Goal: Task Accomplishment & Management: Manage account settings

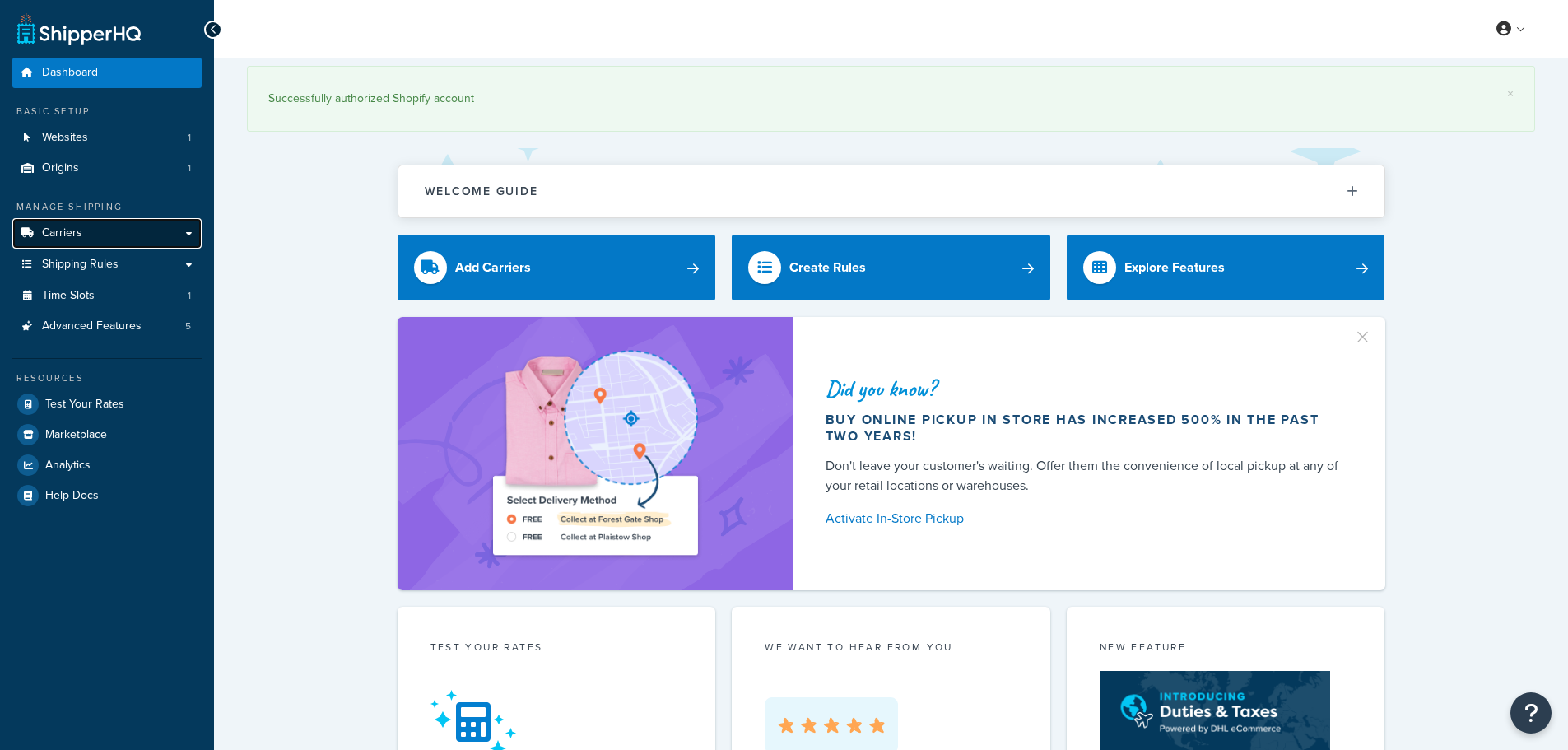
click at [92, 230] on link "Carriers" at bounding box center [107, 233] width 190 height 30
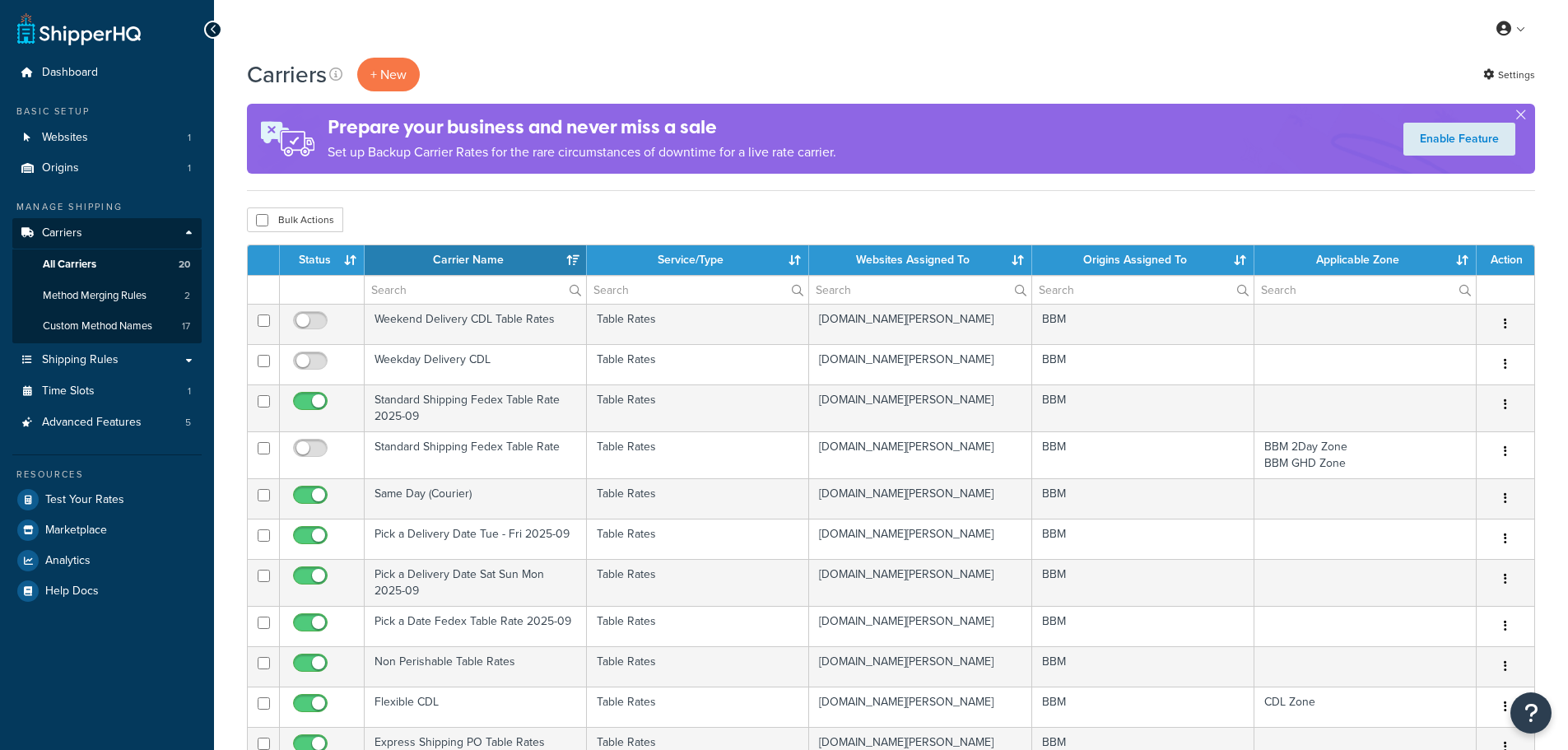
select select "15"
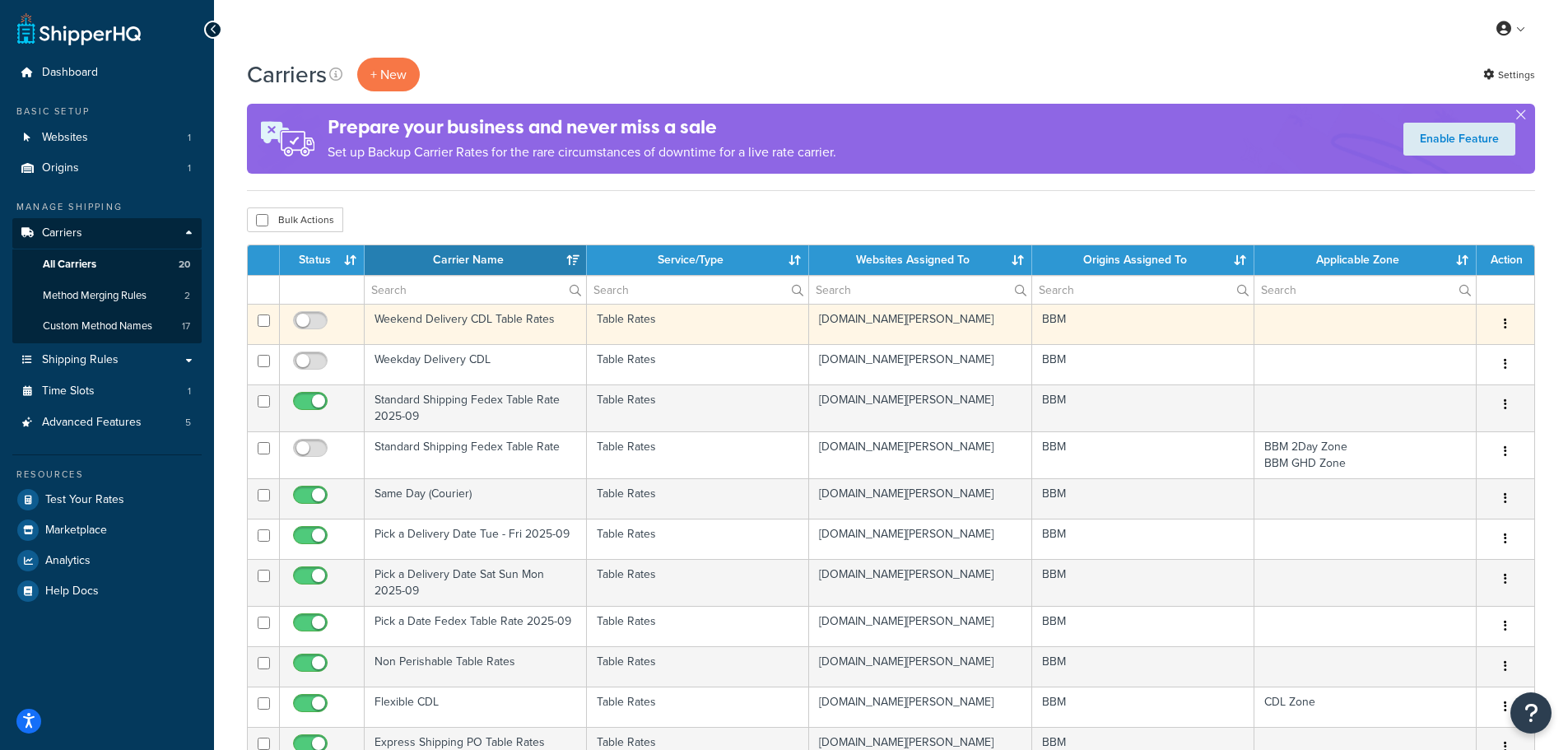
click at [448, 320] on td "Weekend Delivery CDL Table Rates" at bounding box center [476, 324] width 222 height 41
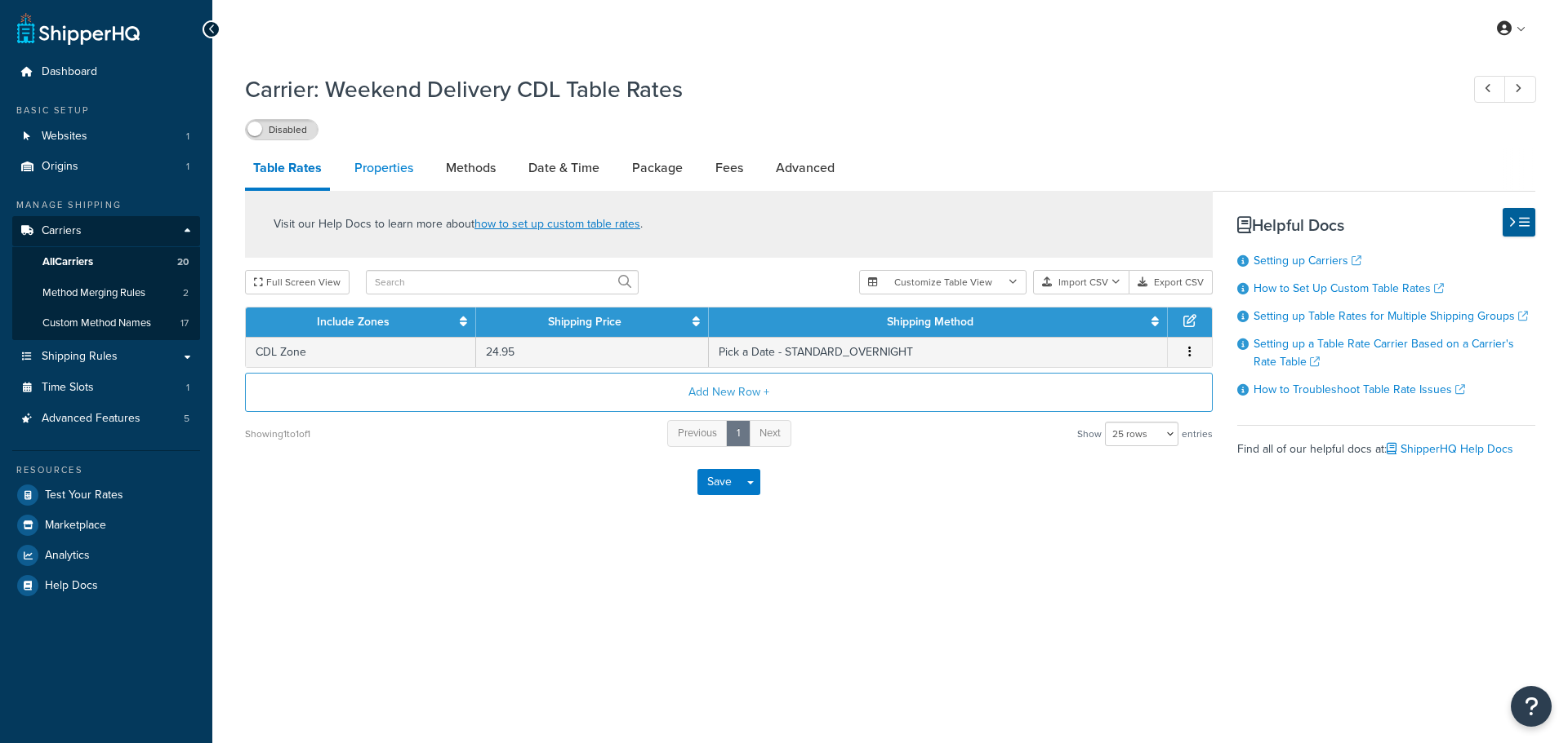
click at [387, 166] on link "Properties" at bounding box center [384, 168] width 75 height 39
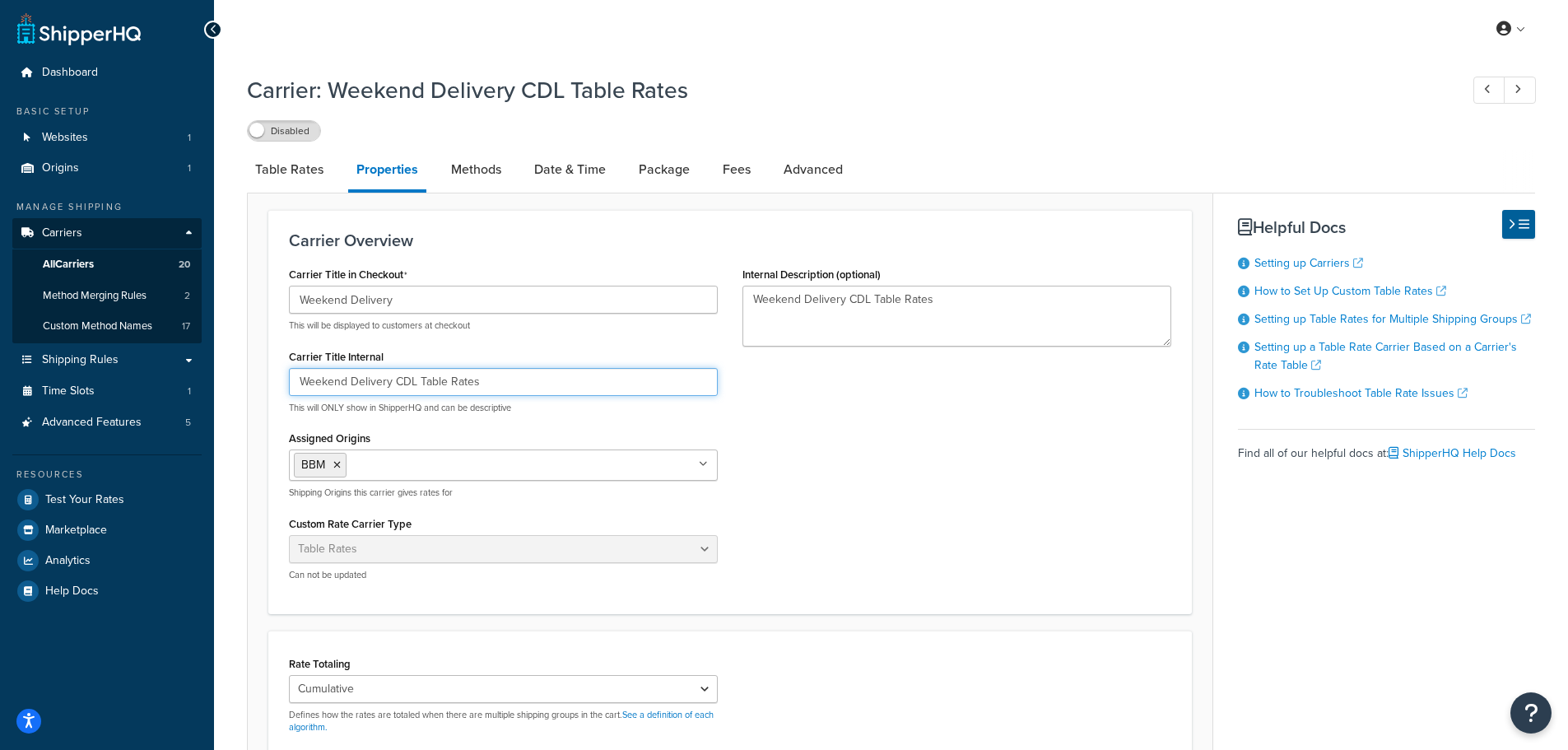
click at [298, 381] on input "Weekend Delivery CDL Table Rates" at bounding box center [503, 382] width 429 height 28
click at [314, 381] on input "Archive Weekend Delivery CDL Table Rates" at bounding box center [503, 382] width 429 height 28
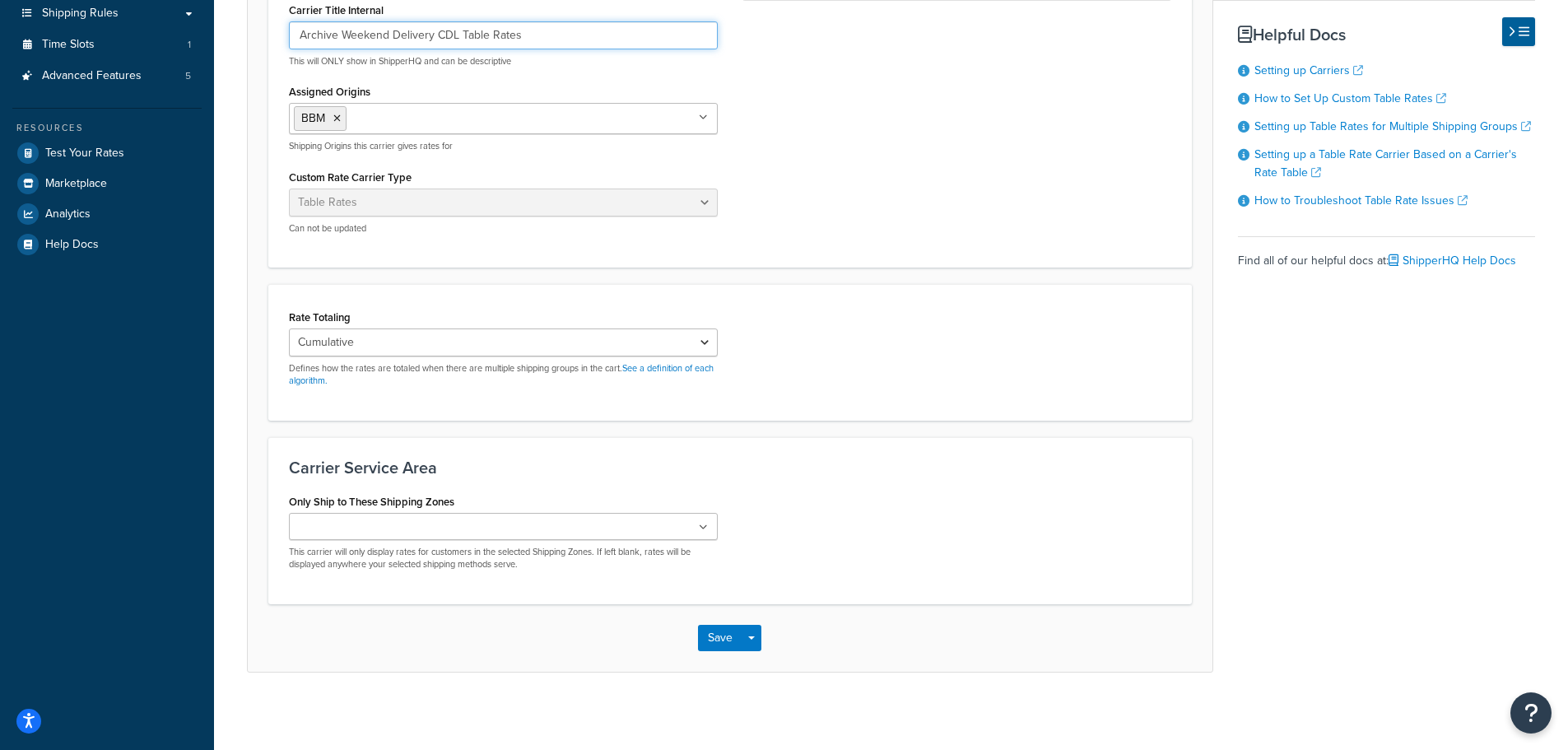
scroll to position [352, 0]
type input "Archive Weekend Delivery CDL Table Rates"
click at [706, 633] on button "Save" at bounding box center [720, 634] width 45 height 27
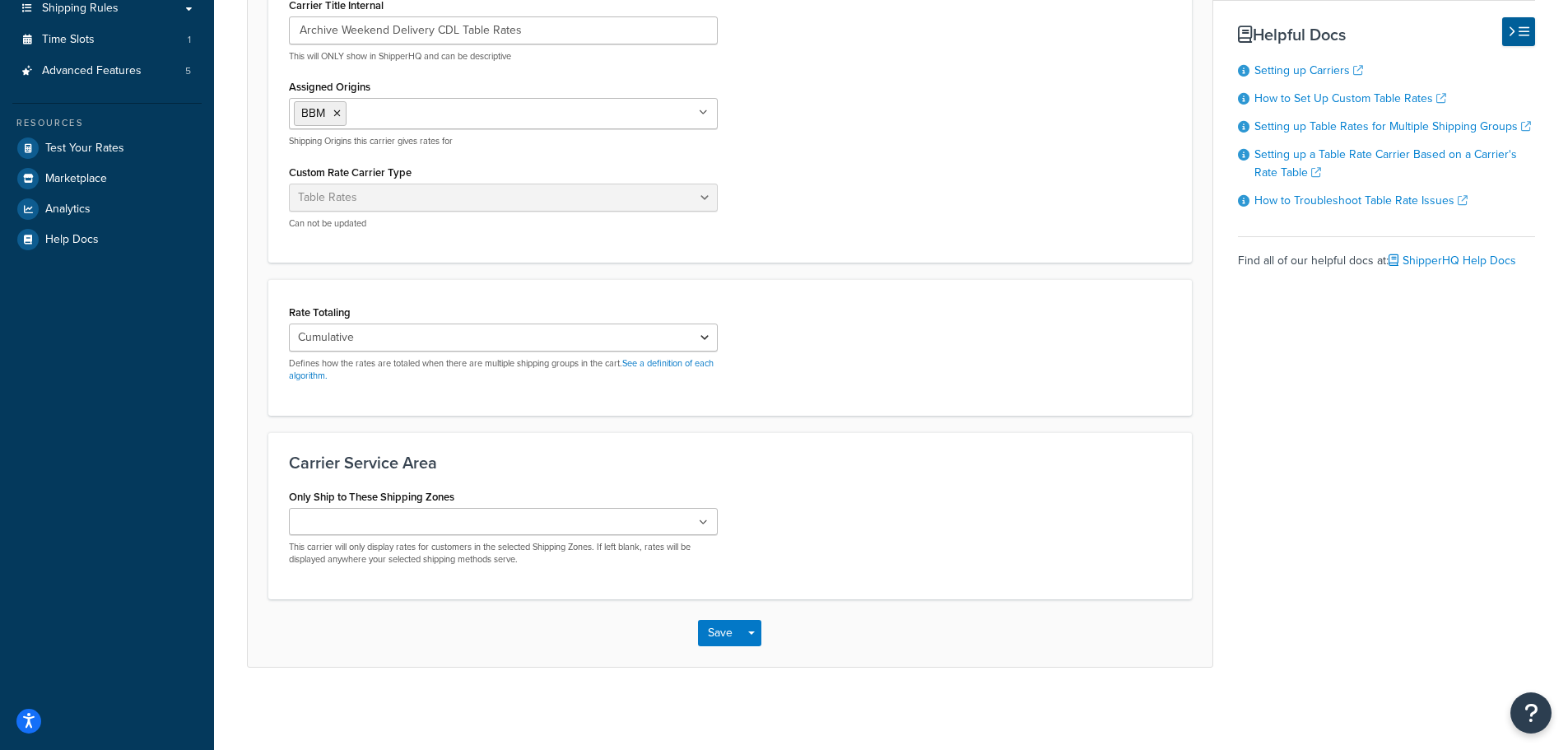
scroll to position [0, 0]
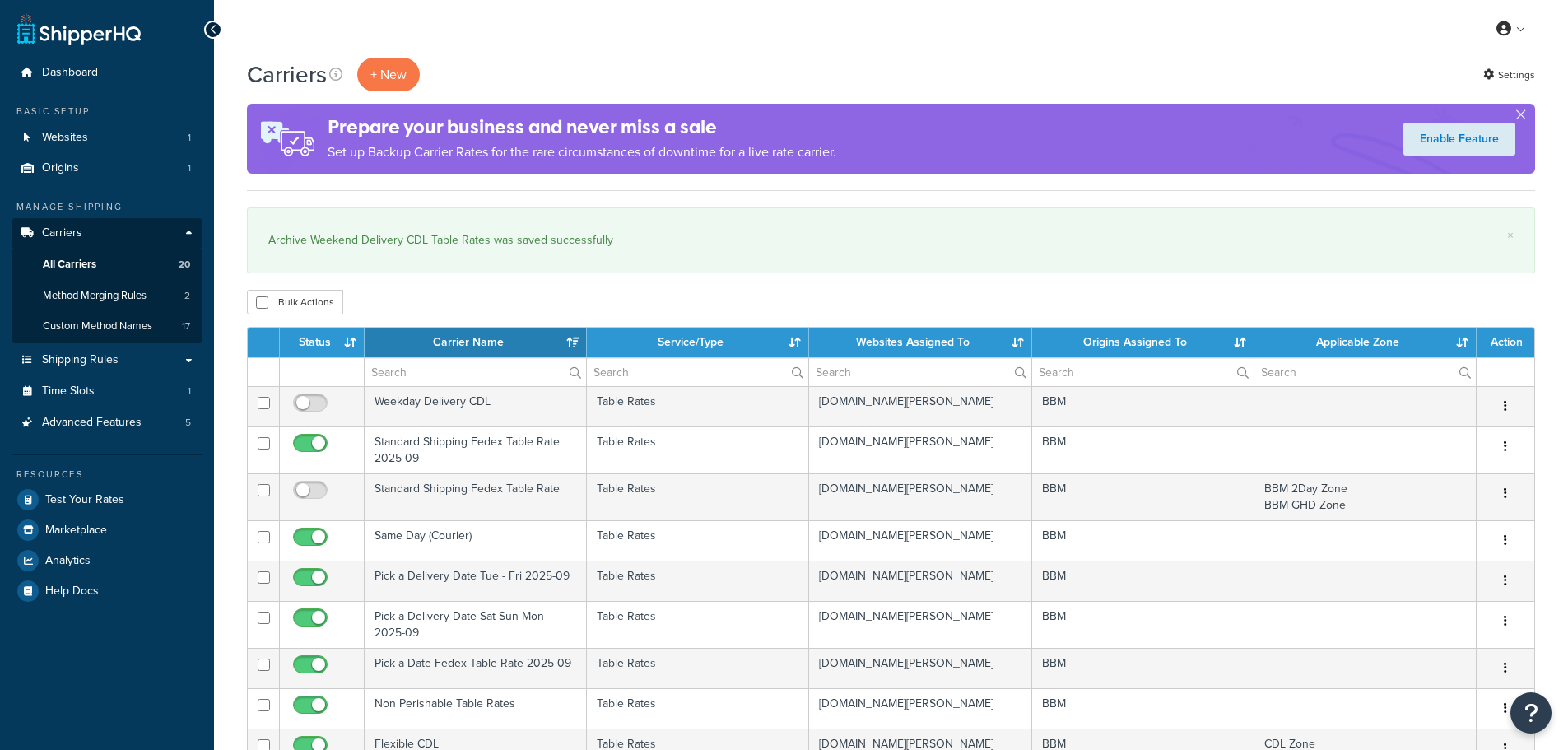
select select "15"
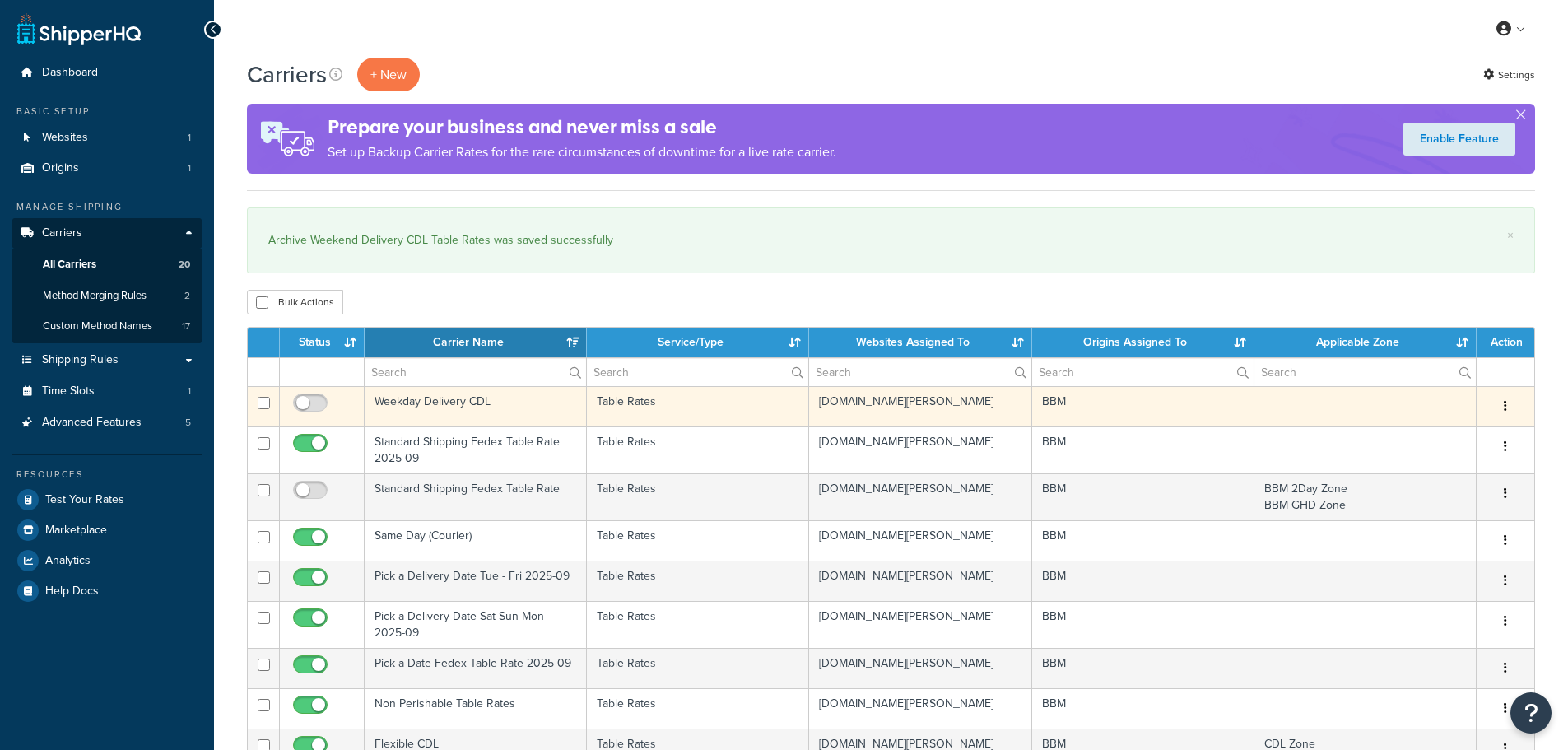
click at [423, 398] on td "Weekday Delivery CDL" at bounding box center [476, 406] width 222 height 41
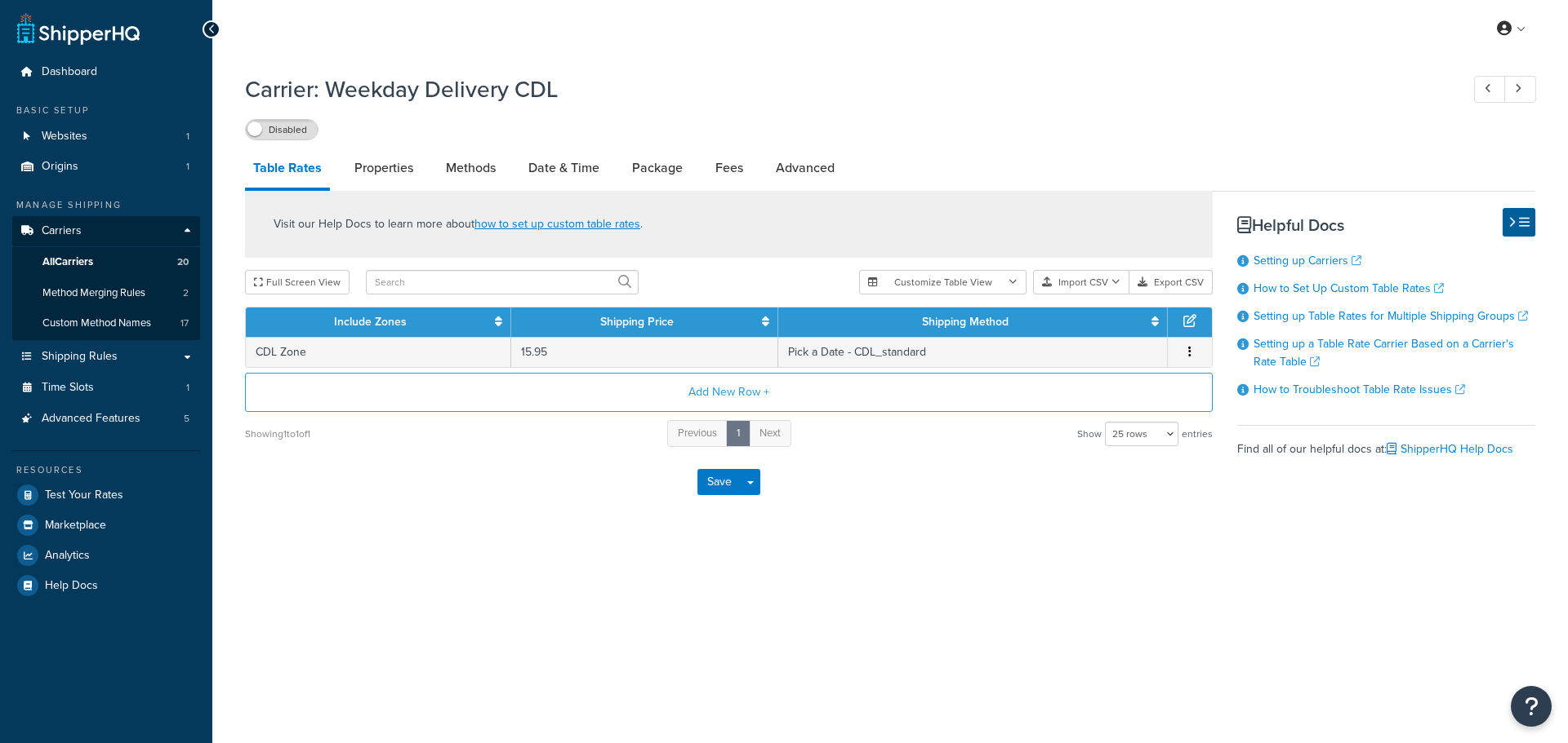
select select "25"
drag, startPoint x: 399, startPoint y: 173, endPoint x: 392, endPoint y: 194, distance: 22.1
click at [399, 173] on link "Properties" at bounding box center [384, 168] width 75 height 39
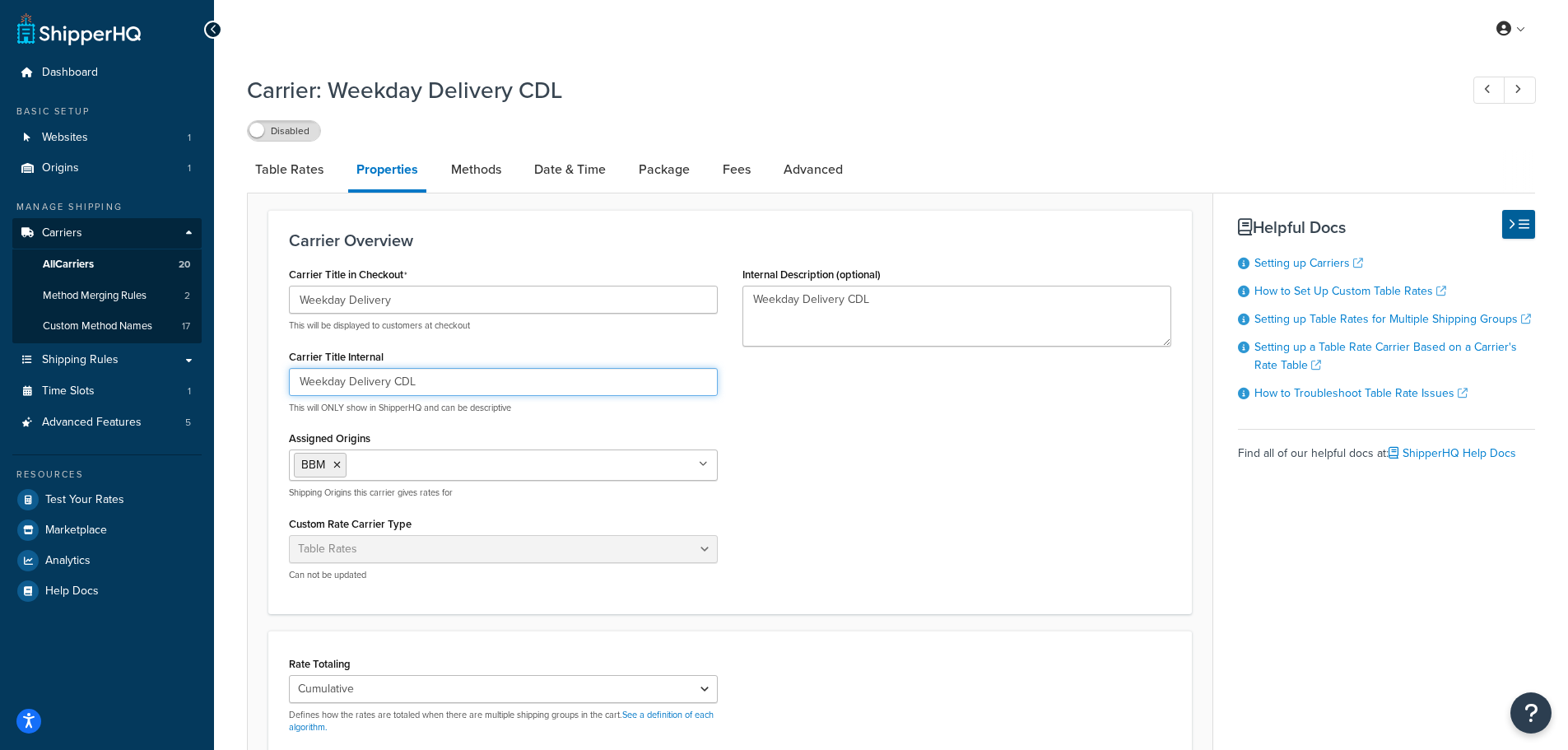
click at [304, 380] on input "Weekday Delivery CDL" at bounding box center [503, 382] width 429 height 28
click at [298, 384] on input "Weekday Delivery CDL" at bounding box center [503, 382] width 429 height 28
paste input "Archive"
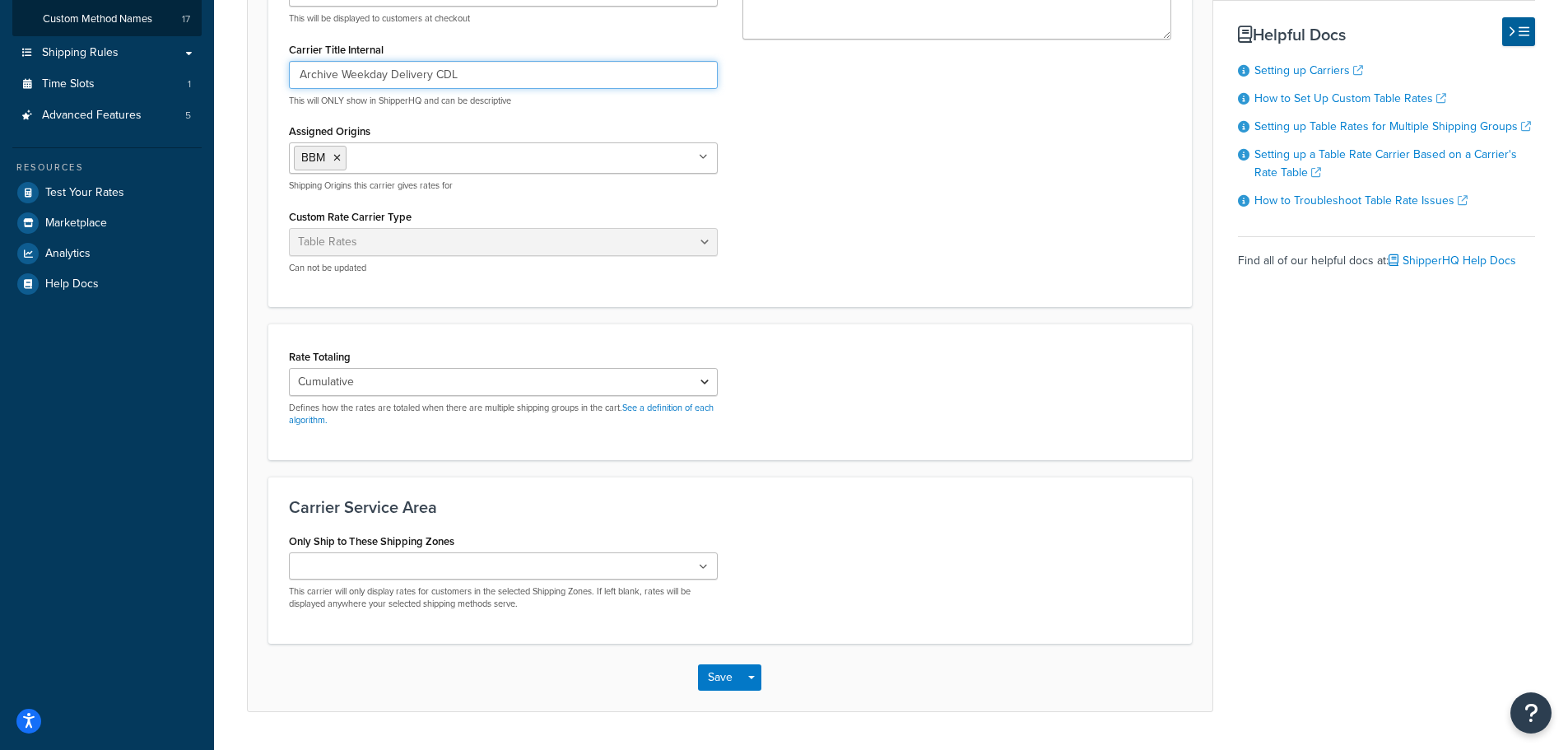
scroll to position [352, 0]
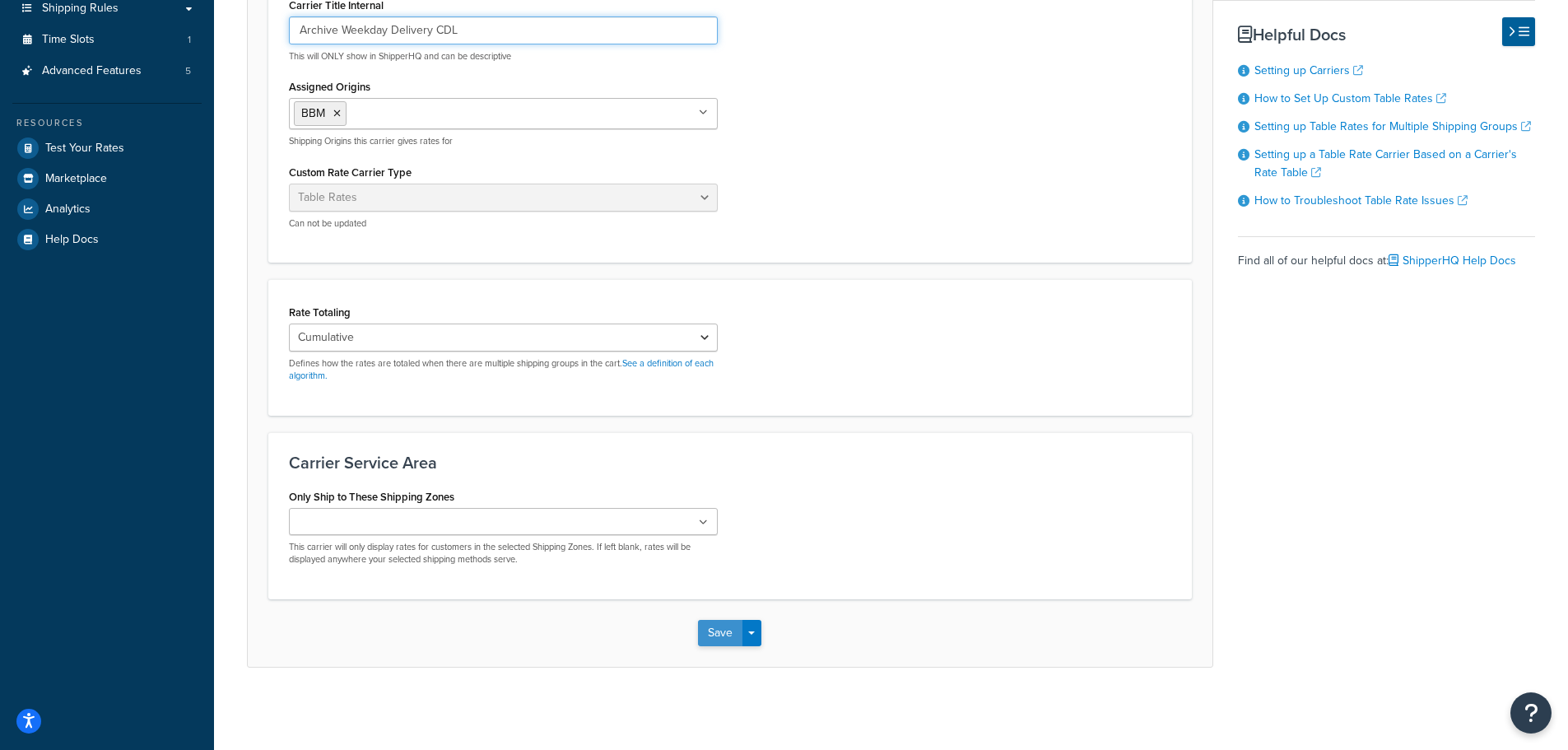
type input "Archive Weekday Delivery CDL"
click at [707, 631] on button "Save" at bounding box center [720, 634] width 45 height 27
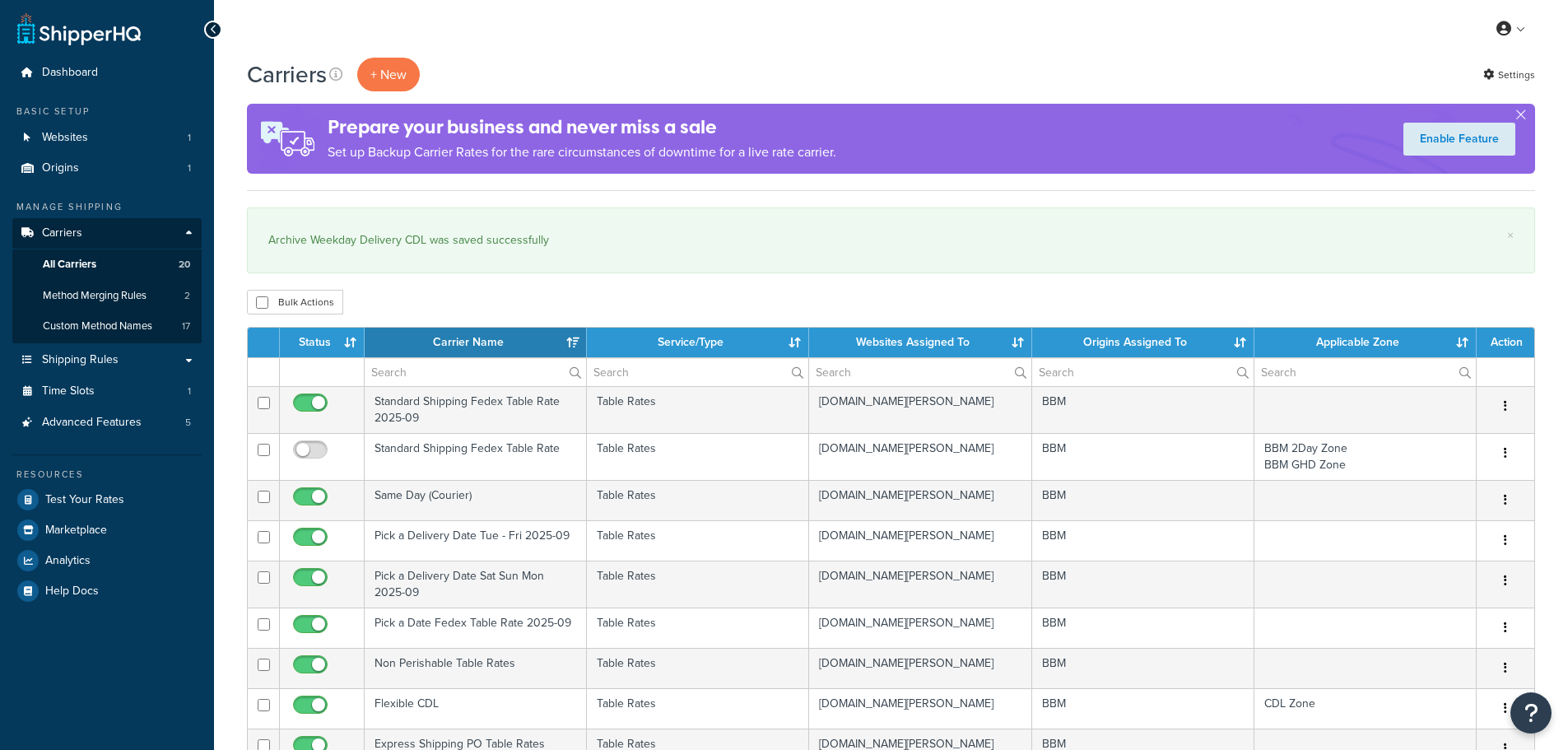
select select "15"
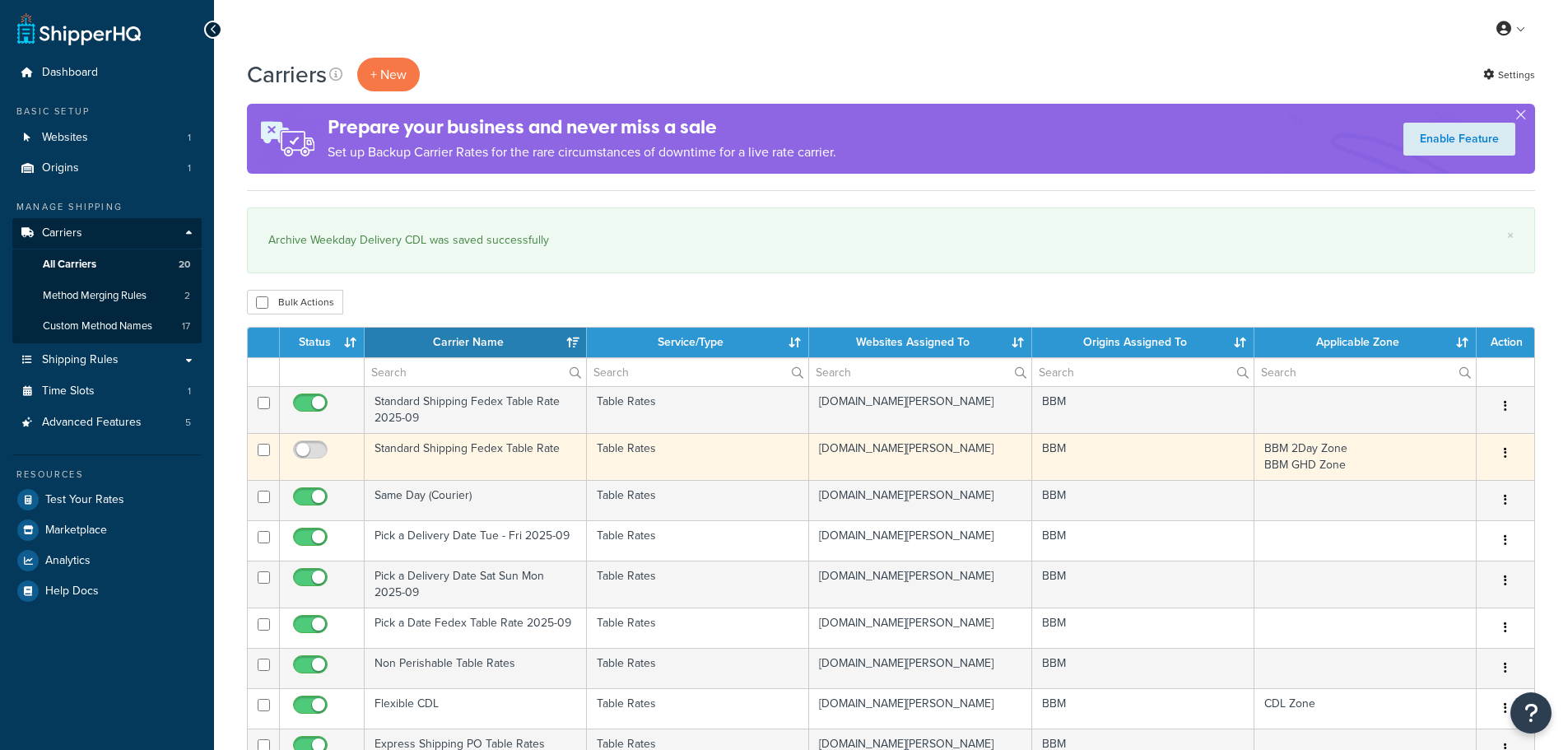
click at [414, 453] on td "Standard Shipping Fedex Table Rate" at bounding box center [476, 457] width 222 height 47
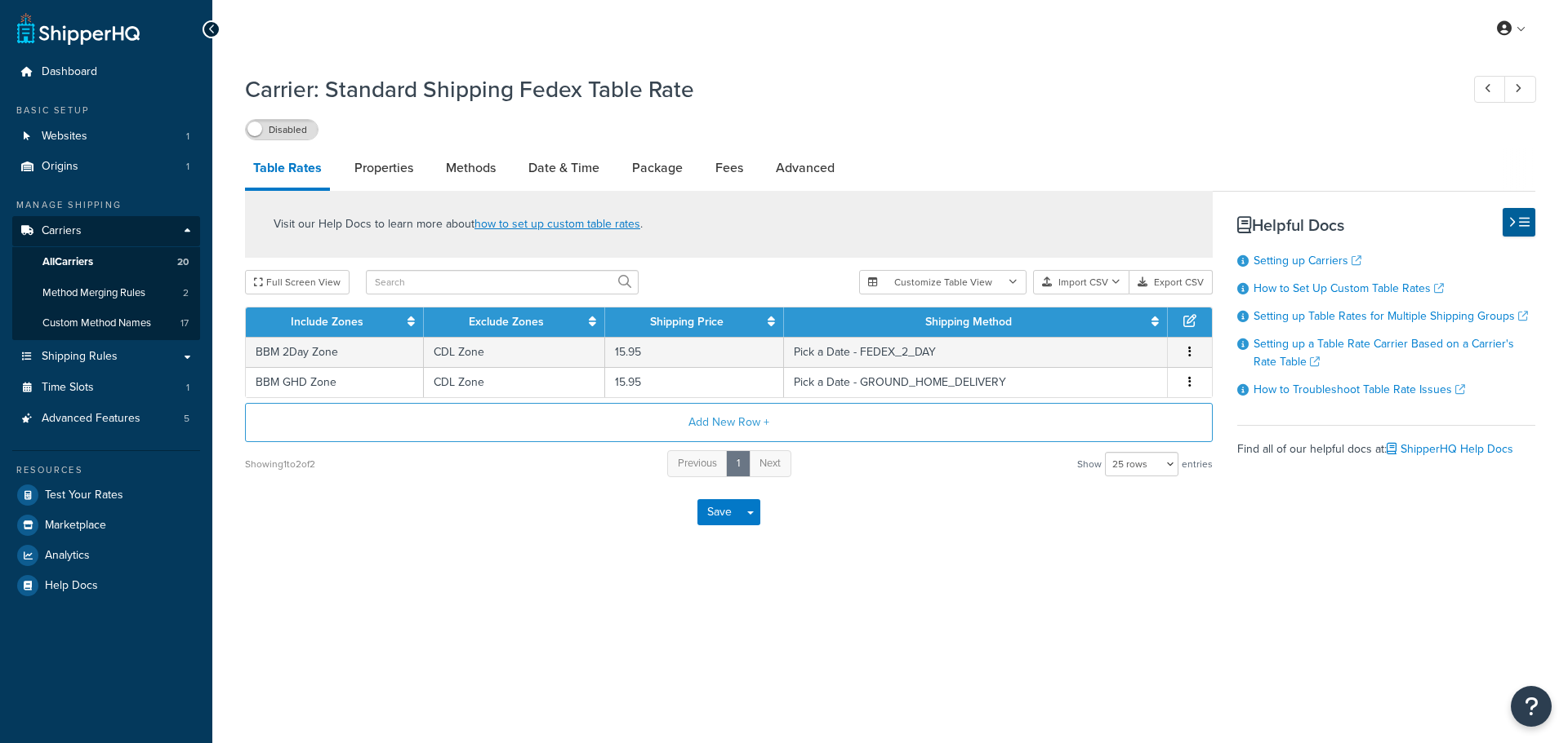
select select "25"
click at [397, 175] on link "Properties" at bounding box center [384, 168] width 75 height 39
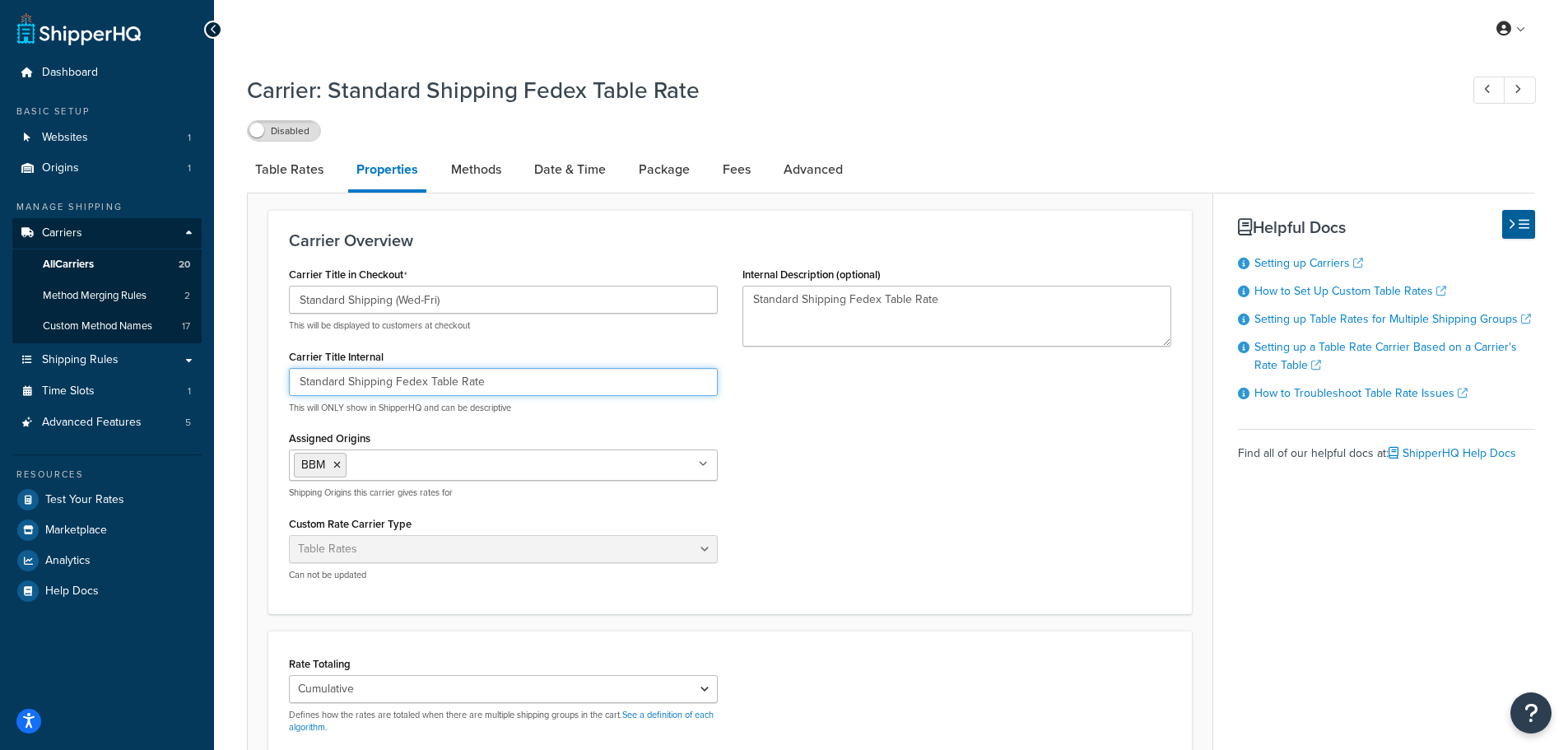
drag, startPoint x: 302, startPoint y: 384, endPoint x: 308, endPoint y: 392, distance: 10.0
click at [302, 384] on input "Standard Shipping Fedex Table Rate" at bounding box center [503, 382] width 429 height 28
paste input "Archive"
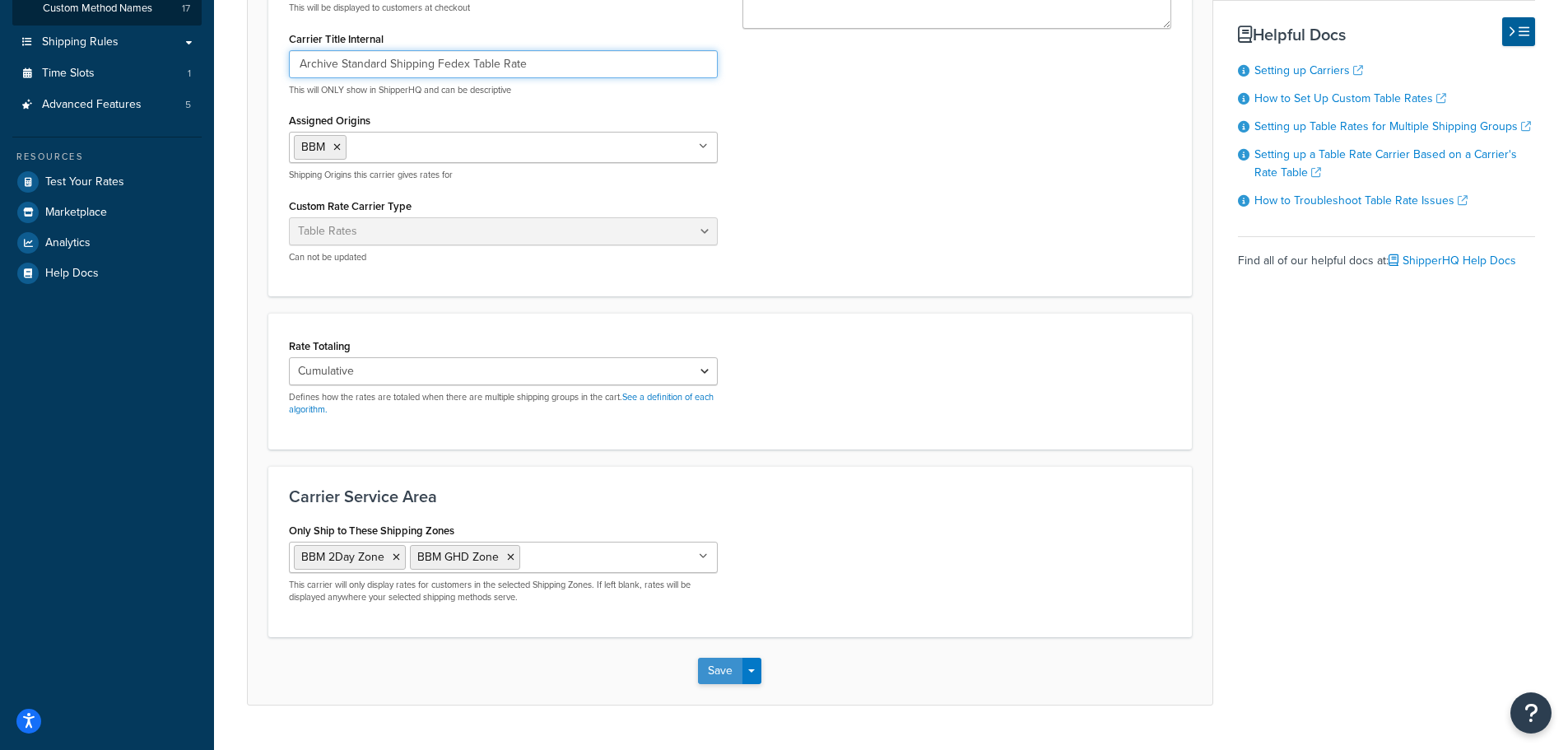
scroll to position [356, 0]
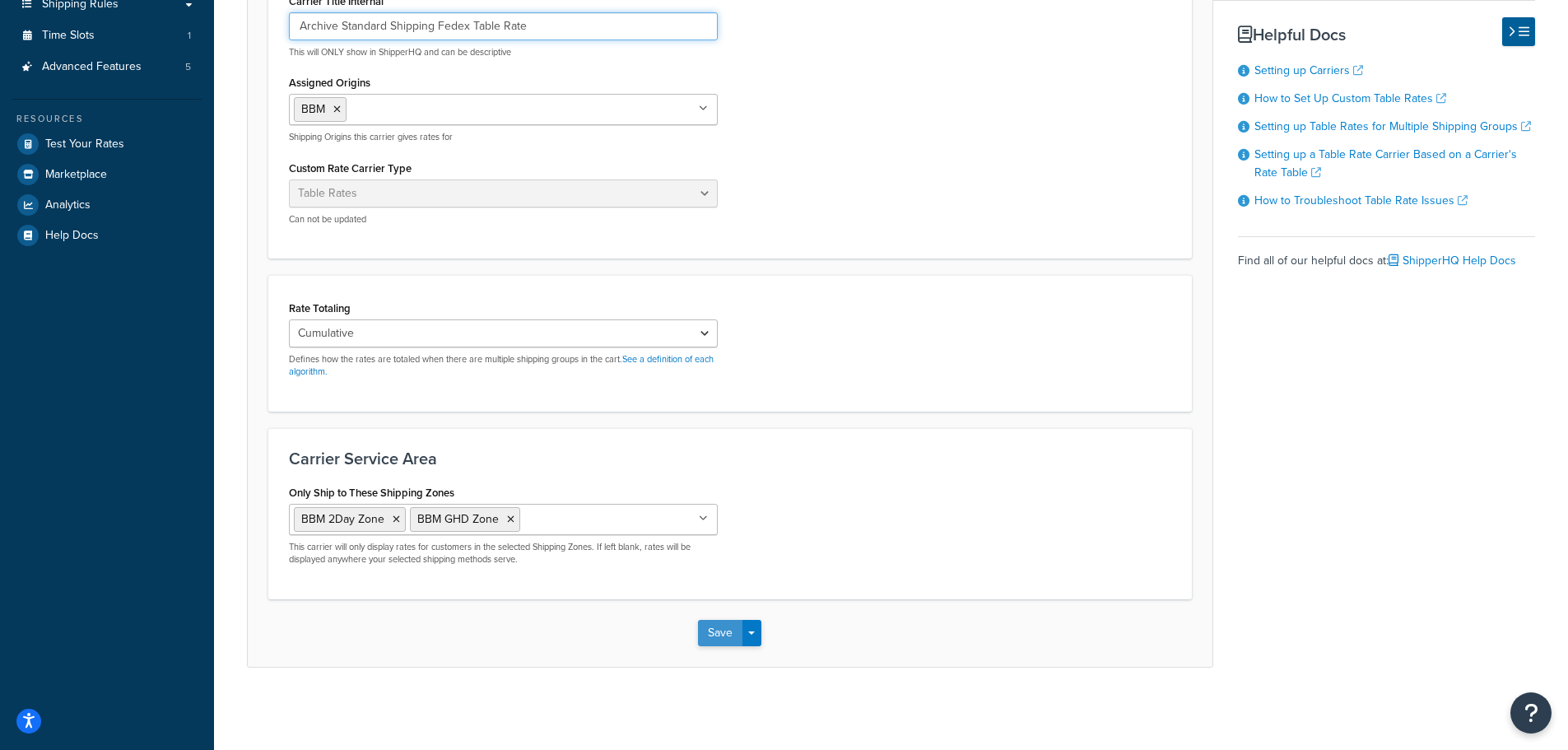
type input "Archive Standard Shipping Fedex Table Rate"
click at [715, 639] on button "Save" at bounding box center [720, 634] width 45 height 27
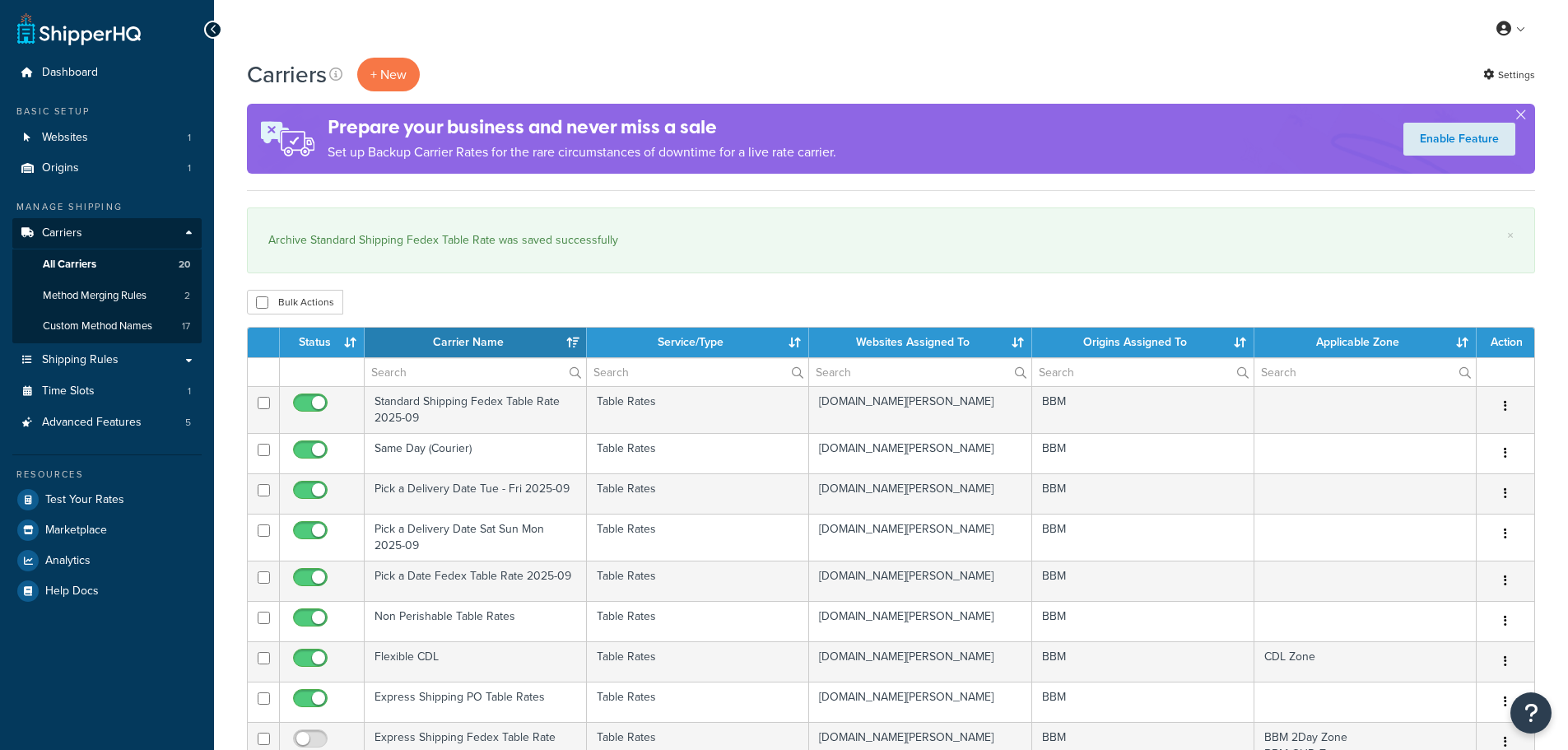
select select "15"
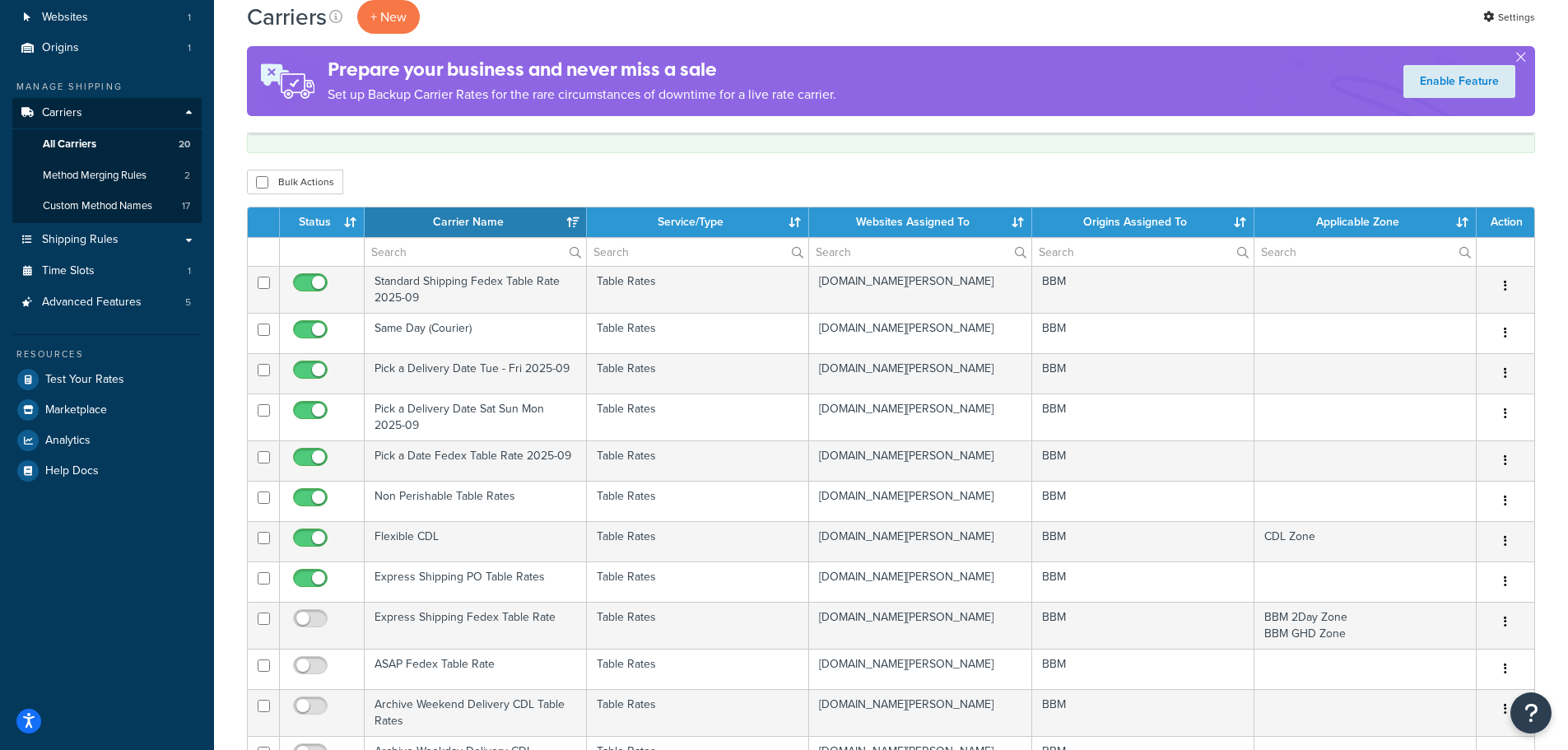
scroll to position [83, 0]
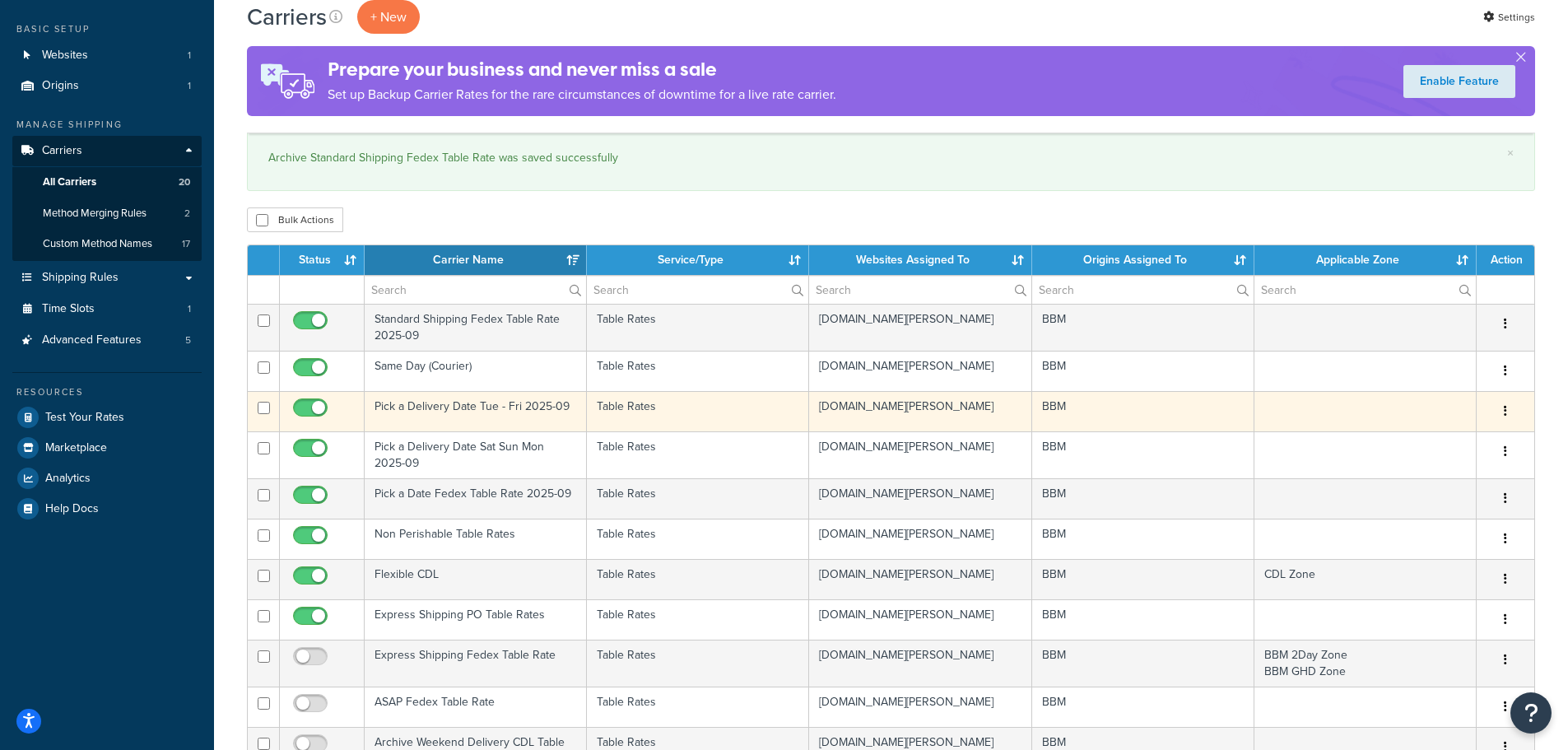
click at [457, 406] on td "Pick a Delivery Date Tue - Fri 2025-09" at bounding box center [476, 411] width 222 height 41
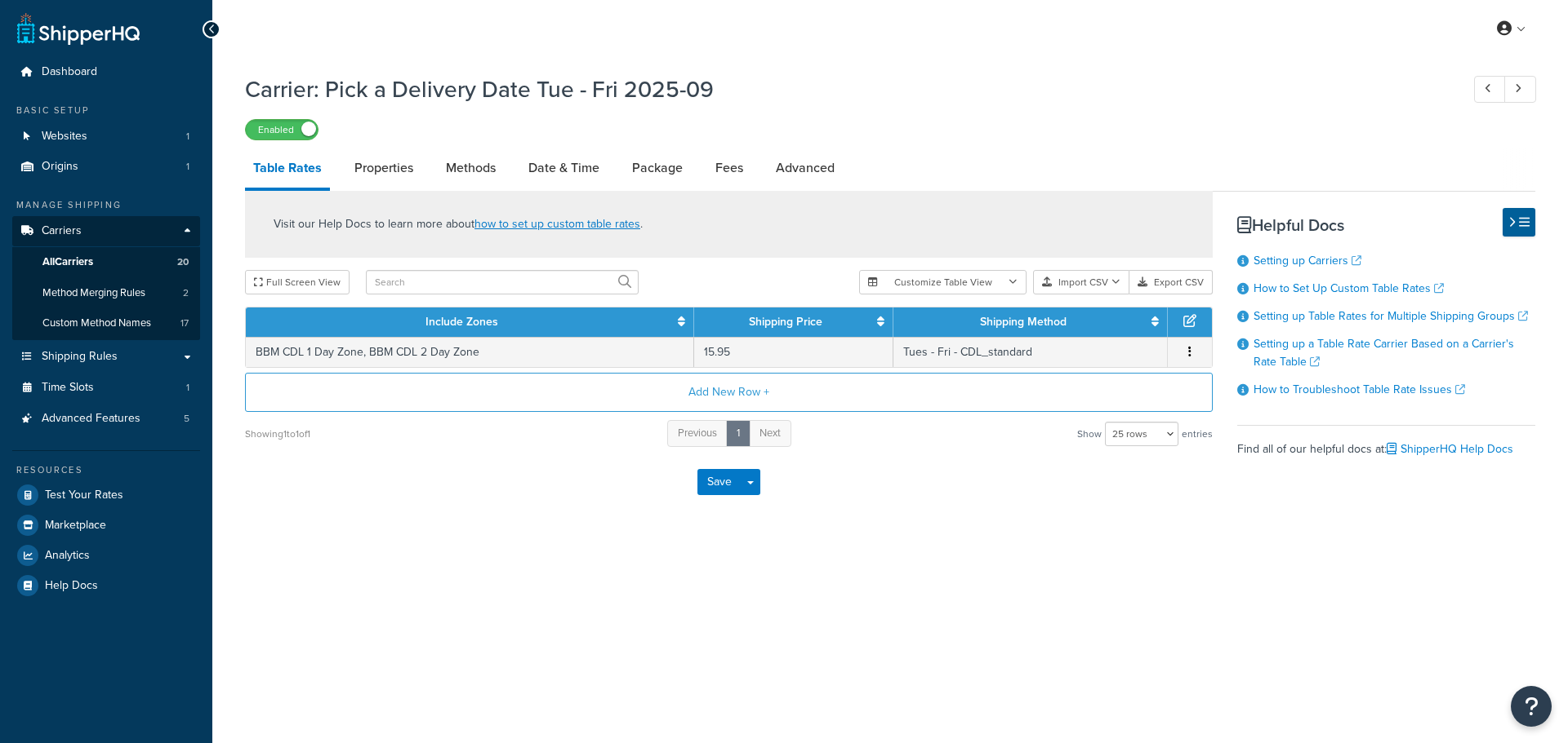
select select "25"
click at [461, 167] on link "Methods" at bounding box center [470, 168] width 66 height 39
select select "25"
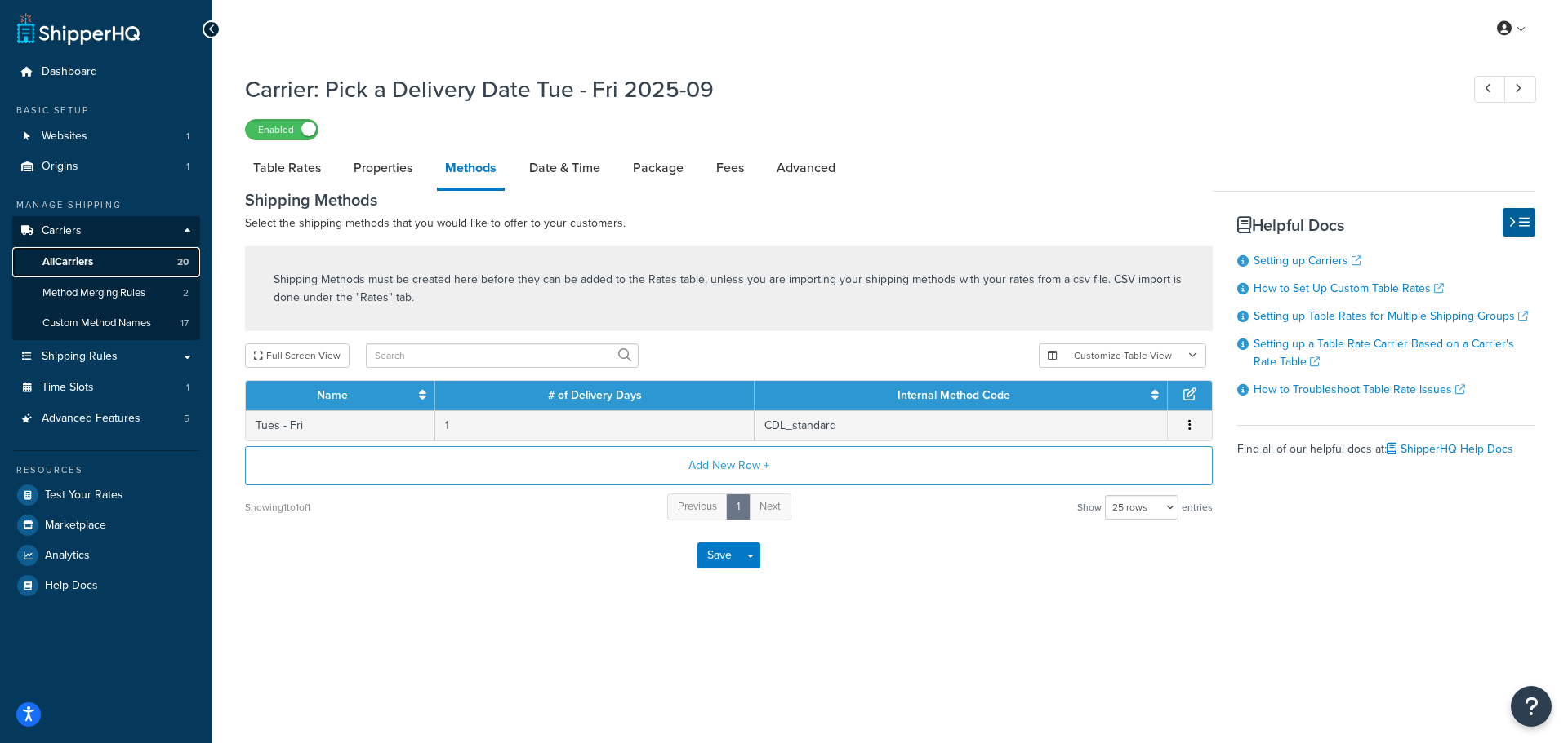
click at [98, 258] on link "All Carriers 20" at bounding box center [106, 262] width 188 height 30
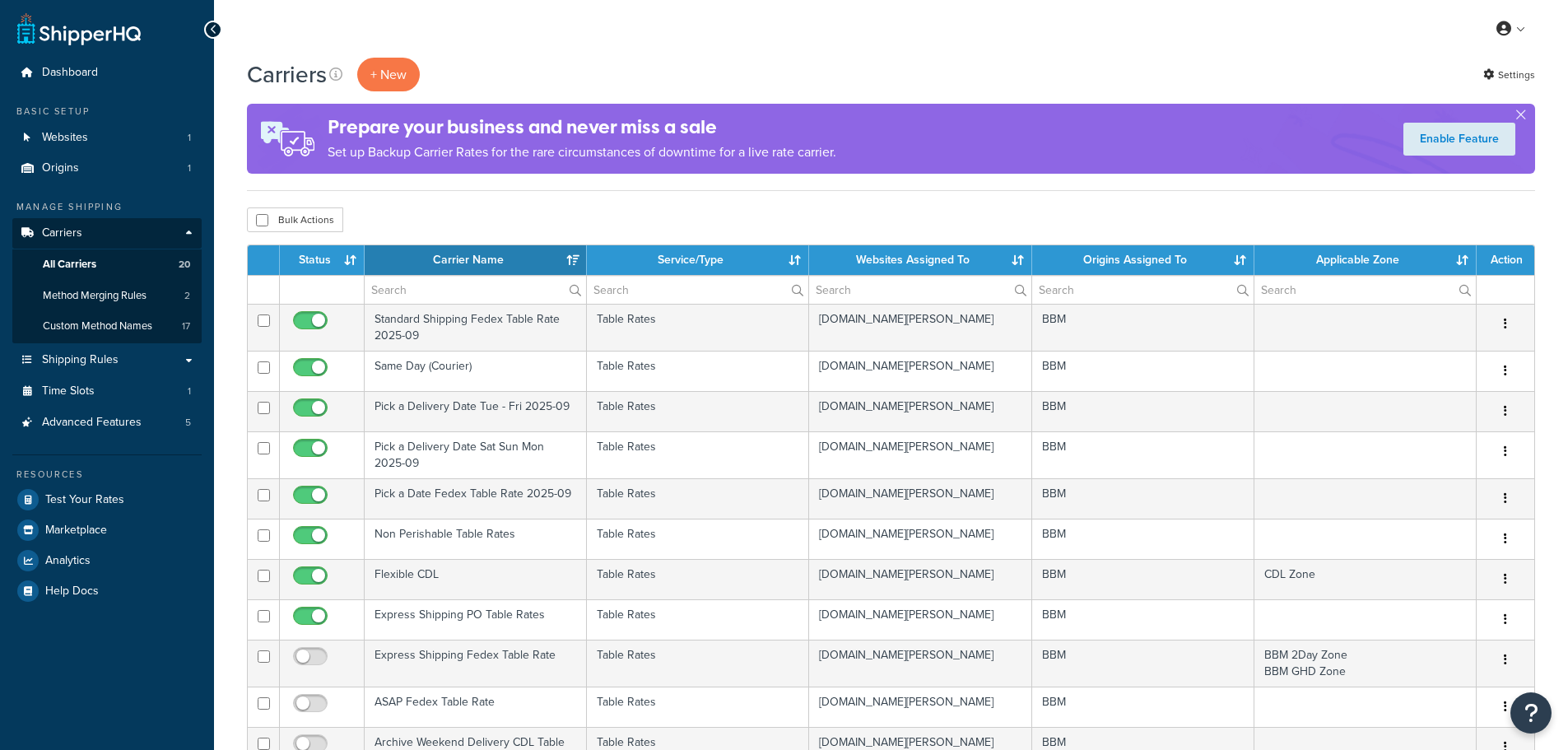
select select "15"
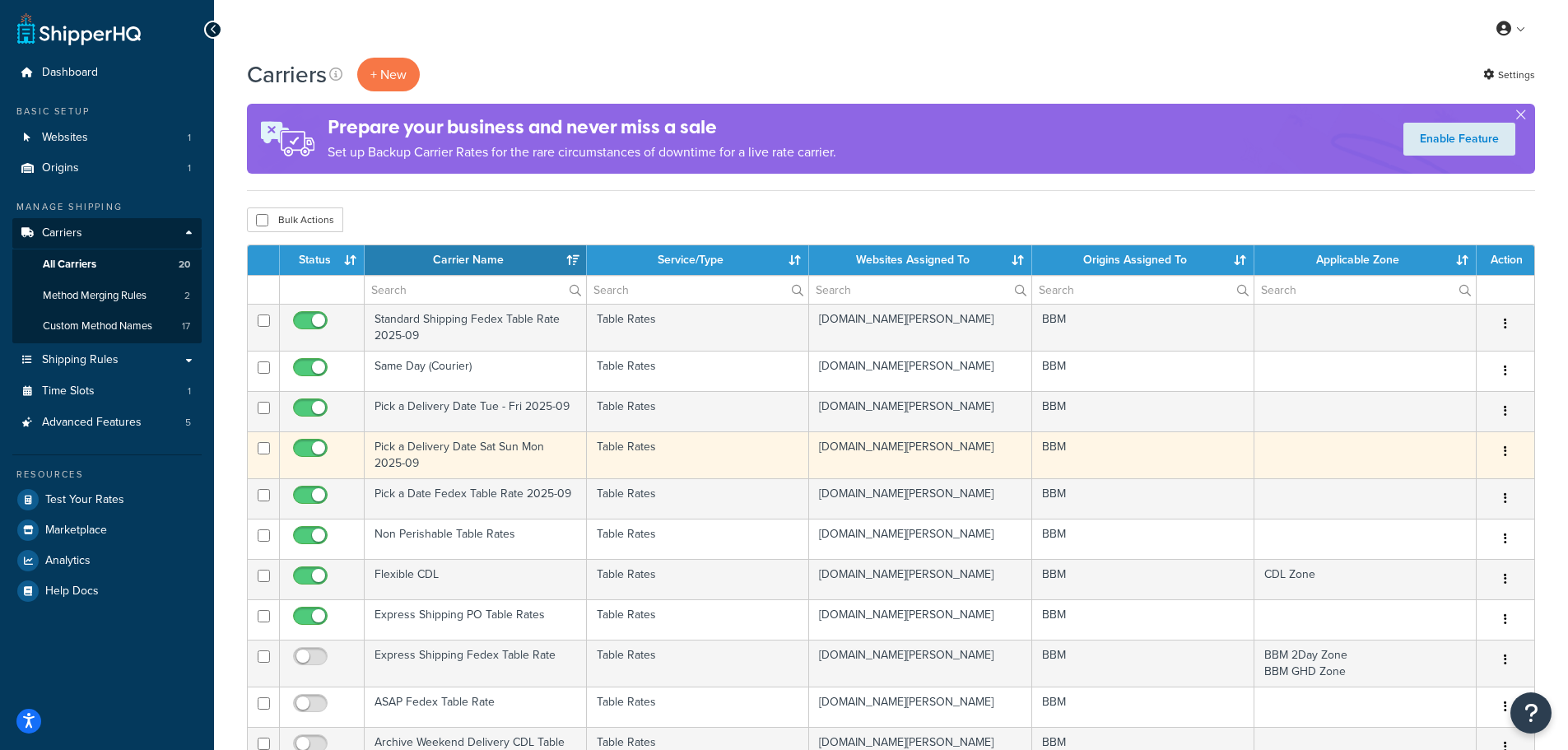
click at [417, 453] on td "Pick a Delivery Date Sat Sun Mon 2025-09" at bounding box center [476, 455] width 222 height 47
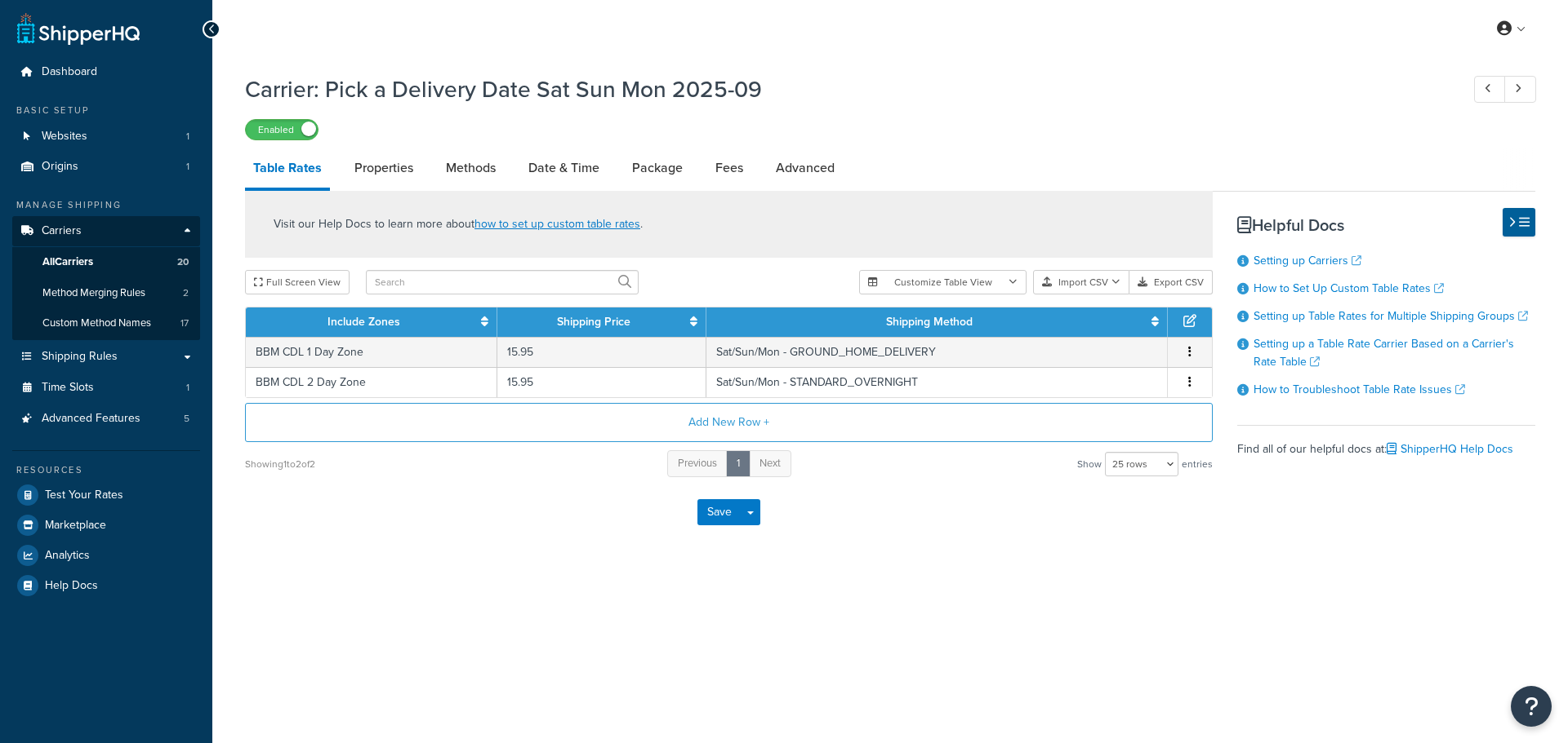
select select "25"
click at [478, 180] on link "Methods" at bounding box center [470, 168] width 66 height 39
select select "25"
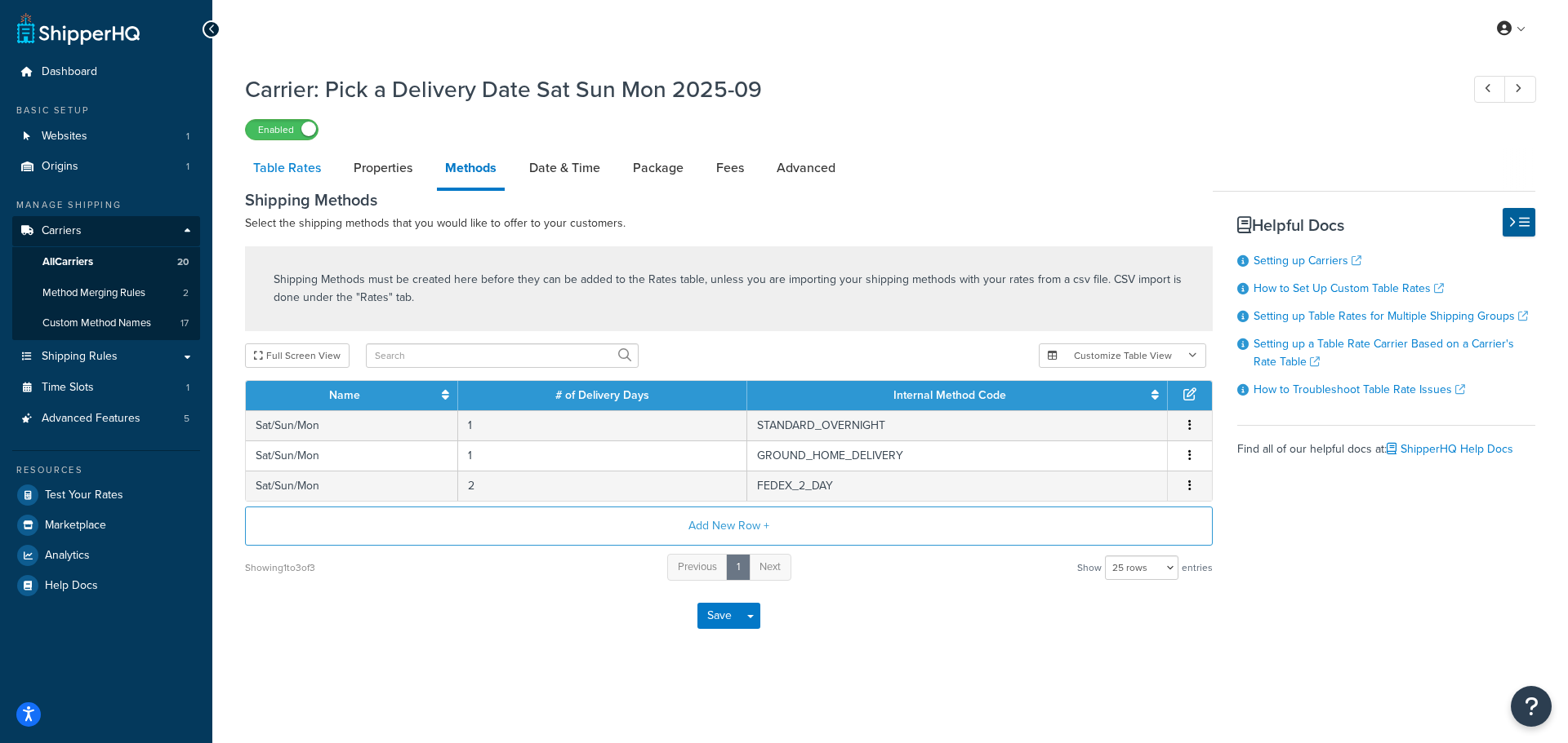
click at [302, 170] on link "Table Rates" at bounding box center [287, 168] width 84 height 39
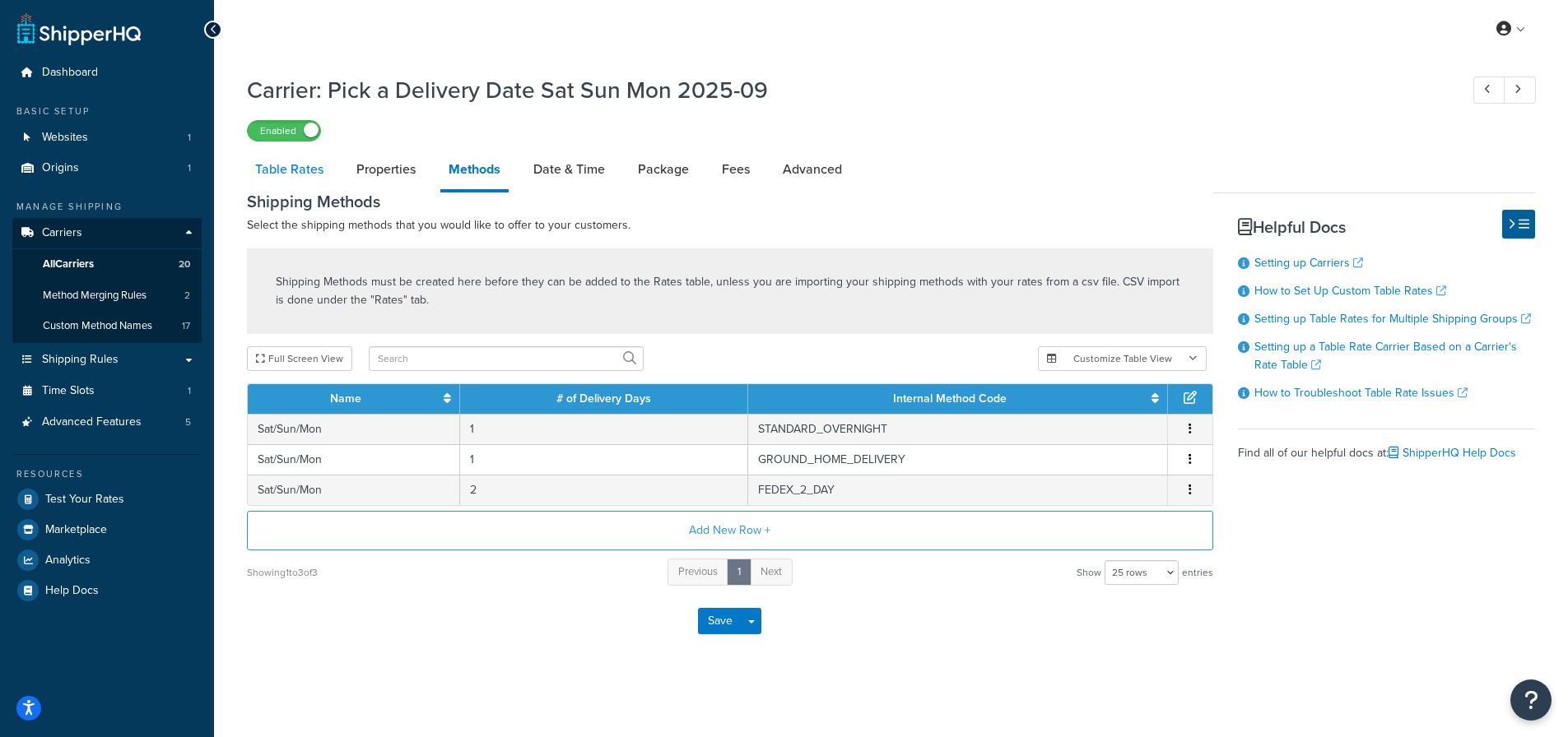
select select "25"
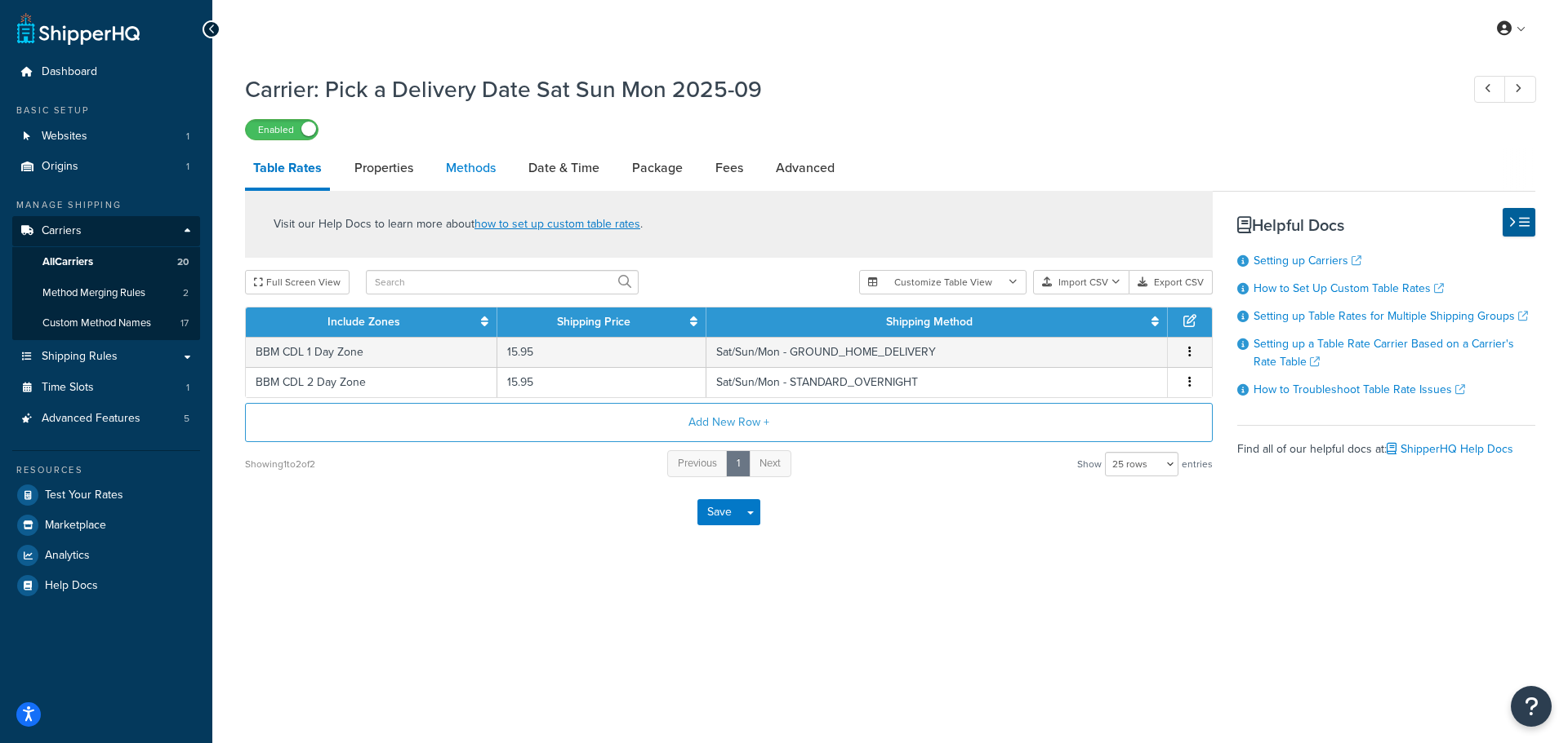
click at [468, 167] on link "Methods" at bounding box center [470, 168] width 66 height 39
select select "25"
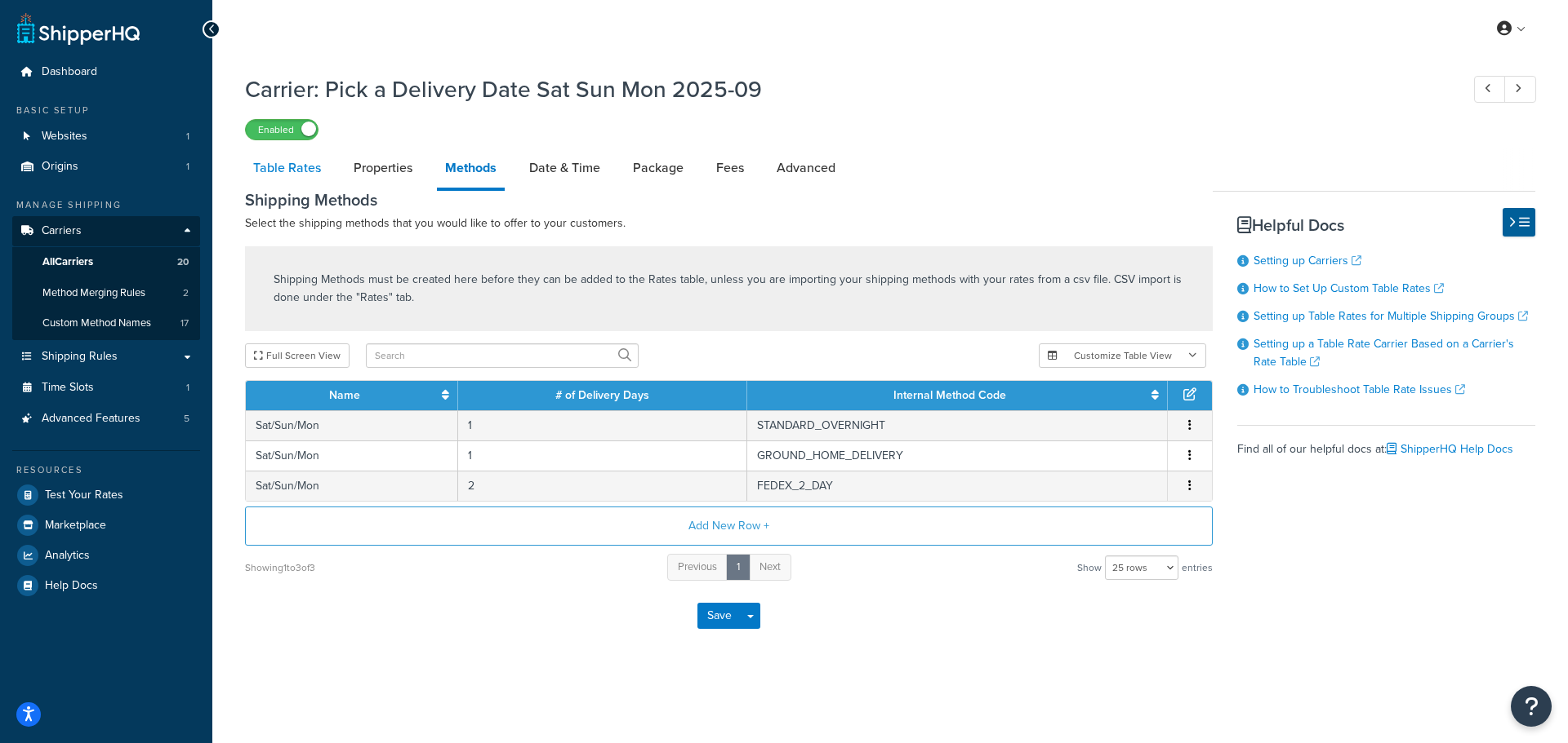
click at [294, 172] on link "Table Rates" at bounding box center [287, 168] width 84 height 39
select select "25"
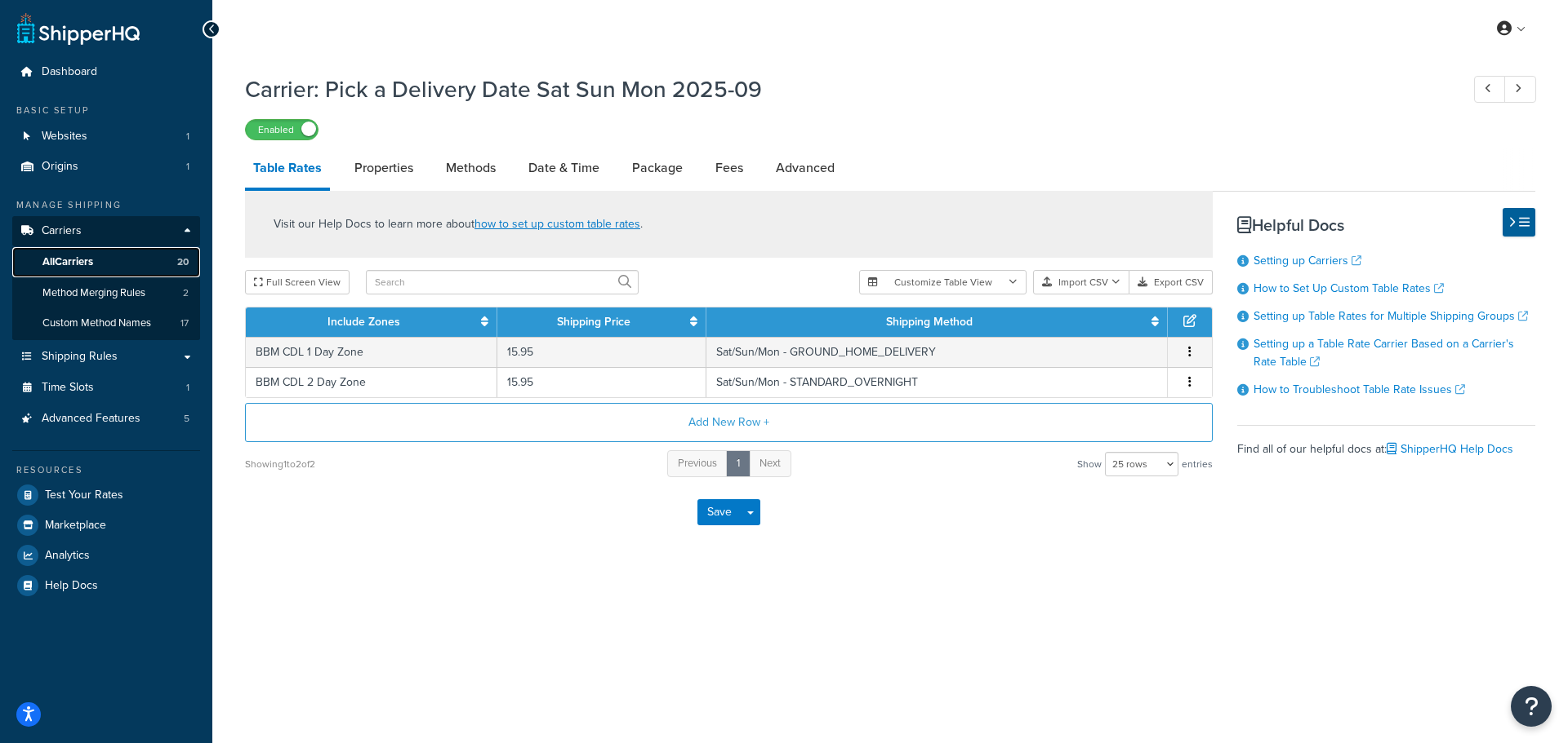
click at [82, 262] on span "All Carriers" at bounding box center [68, 262] width 50 height 14
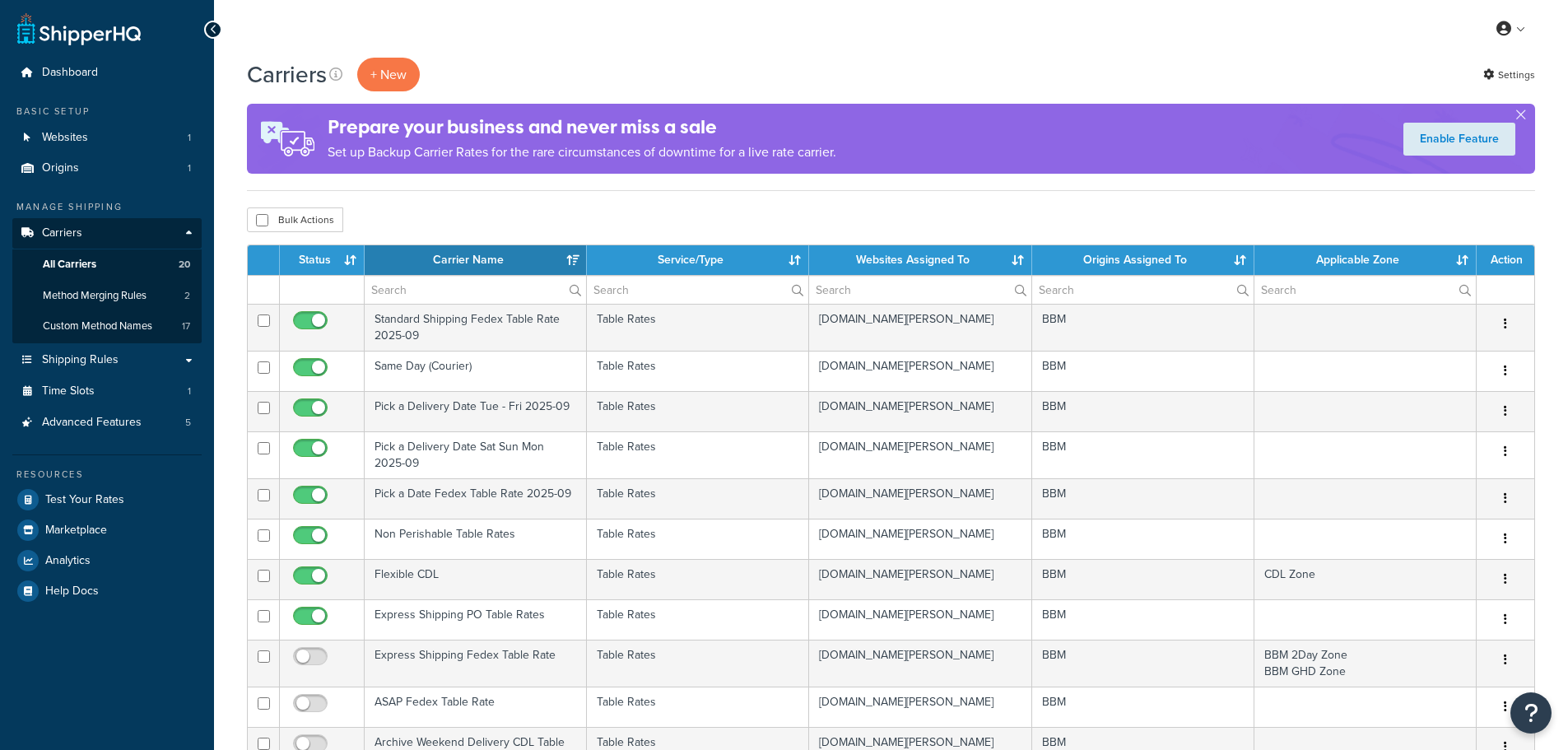
select select "15"
